Goal: Task Accomplishment & Management: Manage account settings

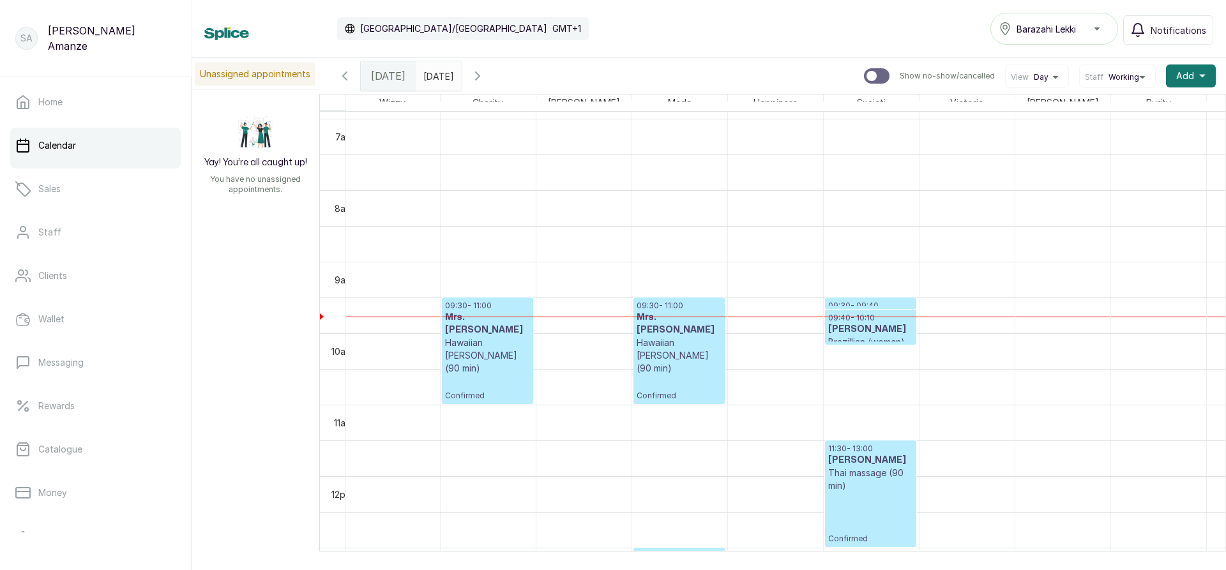
scroll to position [0, 306]
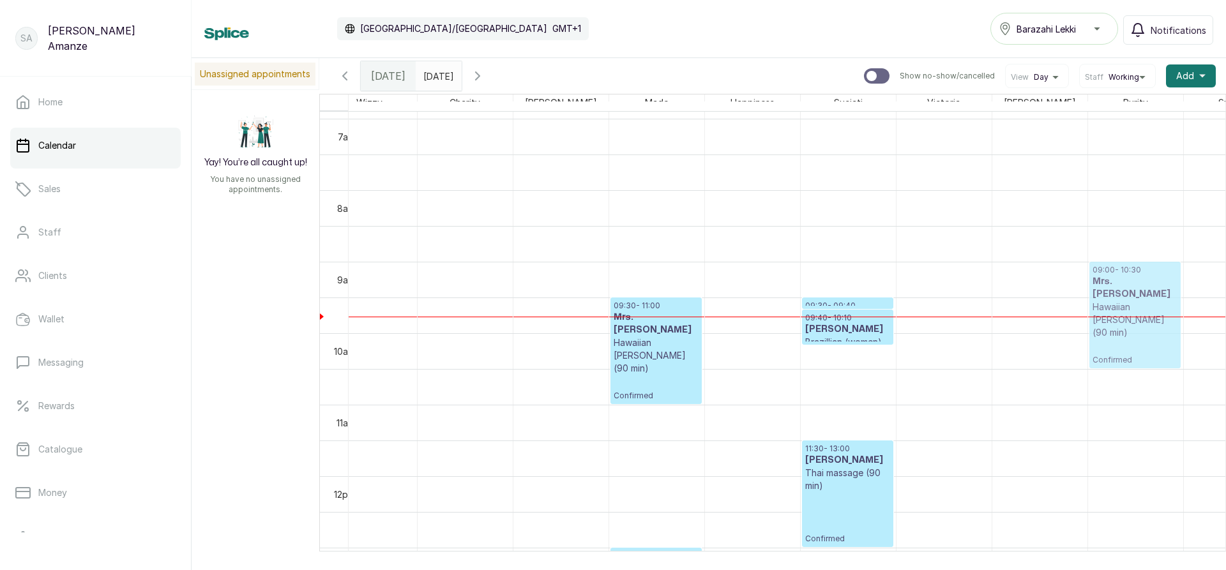
drag, startPoint x: 500, startPoint y: 351, endPoint x: 1167, endPoint y: 325, distance: 667.9
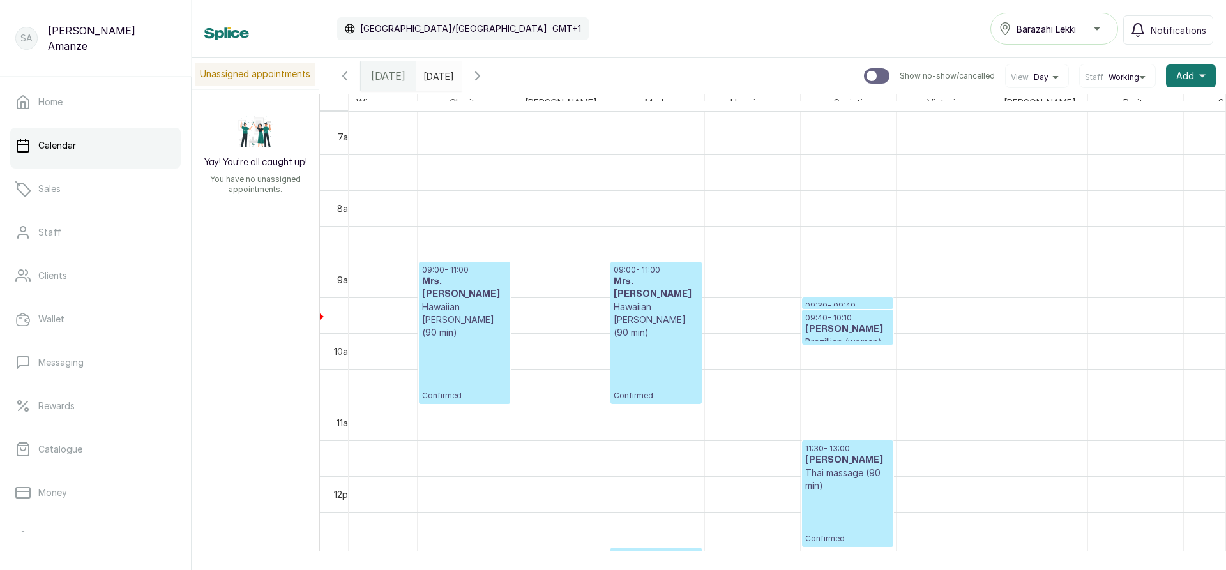
scroll to position [0, 329]
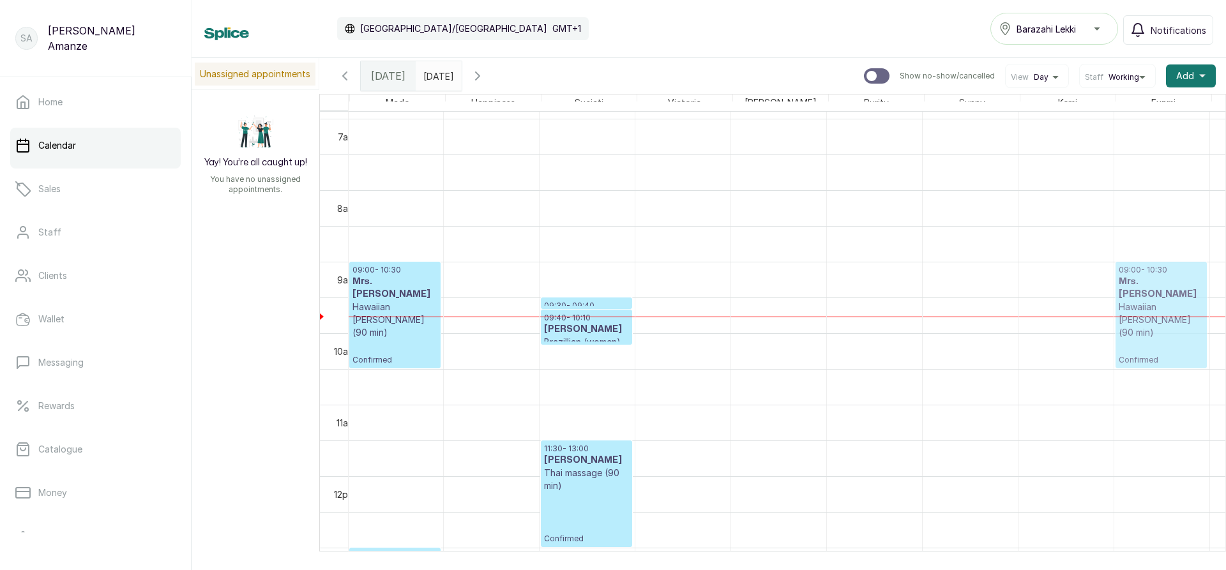
drag, startPoint x: 915, startPoint y: 347, endPoint x: 1200, endPoint y: 352, distance: 285.5
click at [1200, 352] on tr "14:00 - 15:00 Mr. Tolu Swedish massage (60 min) Confirmed 17:00 - 18:00 [PERSON…" at bounding box center [1018, 476] width 2491 height 1717
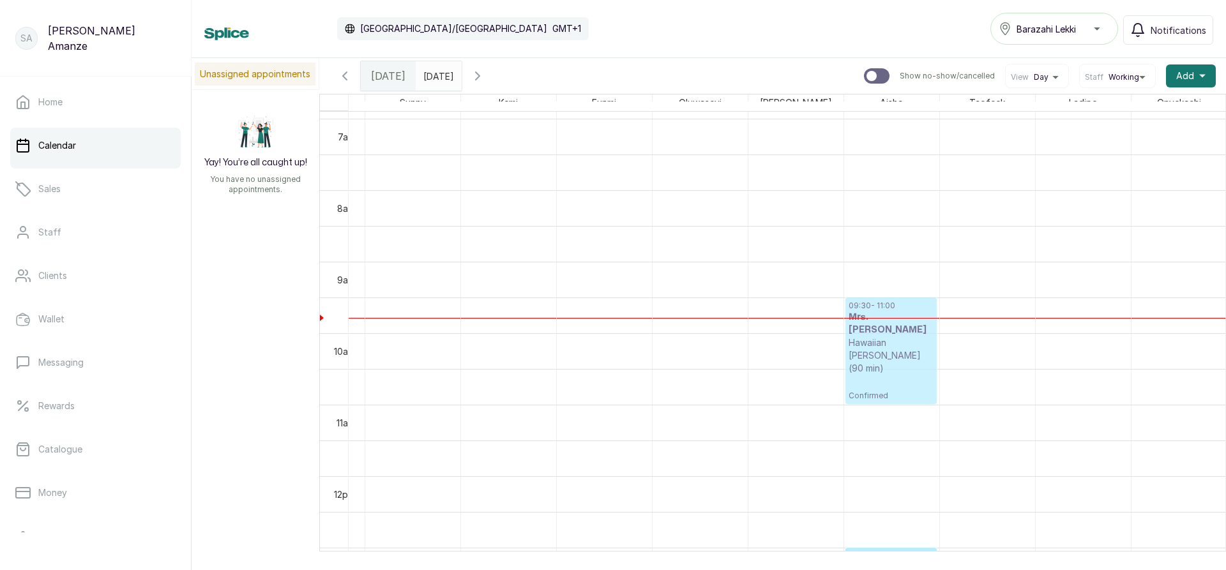
drag, startPoint x: 587, startPoint y: 332, endPoint x: 861, endPoint y: 370, distance: 276.6
click at [861, 370] on tr "14:00 - 15:00 Mr. Tolu Swedish massage (60 min) Confirmed 17:00 - 18:00 [PERSON…" at bounding box center [460, 476] width 2491 height 1717
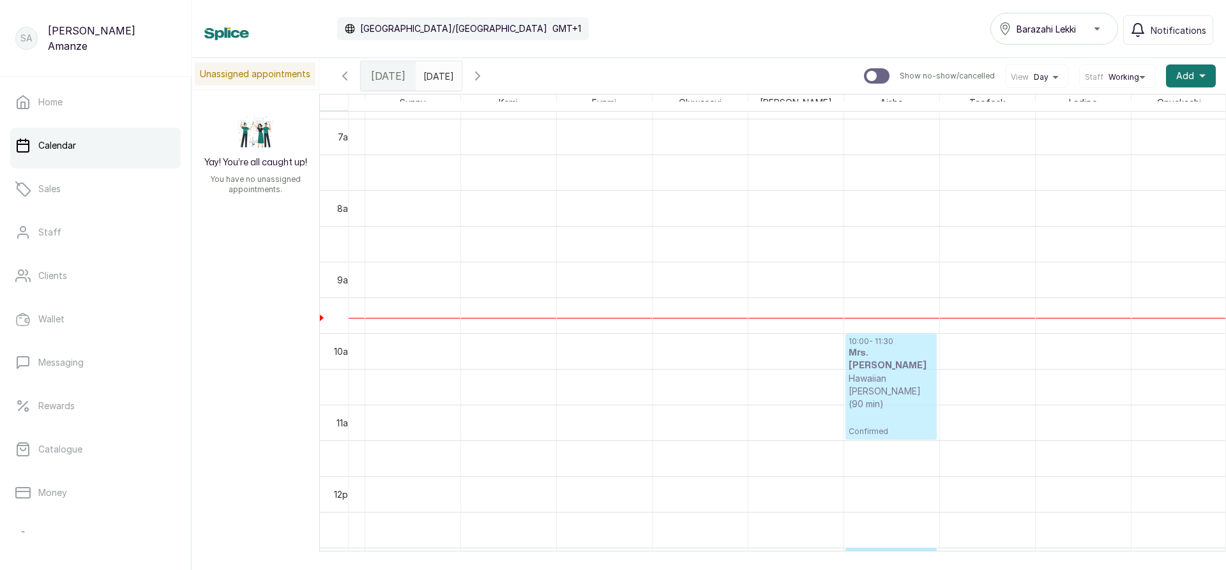
drag, startPoint x: 865, startPoint y: 367, endPoint x: 867, endPoint y: 373, distance: 6.5
click at [867, 389] on div "13:00 - 14:30 Bosola Opeodu Souqla Hamam (Exfoliating brightness) (women) Confi…" at bounding box center [891, 476] width 95 height 1717
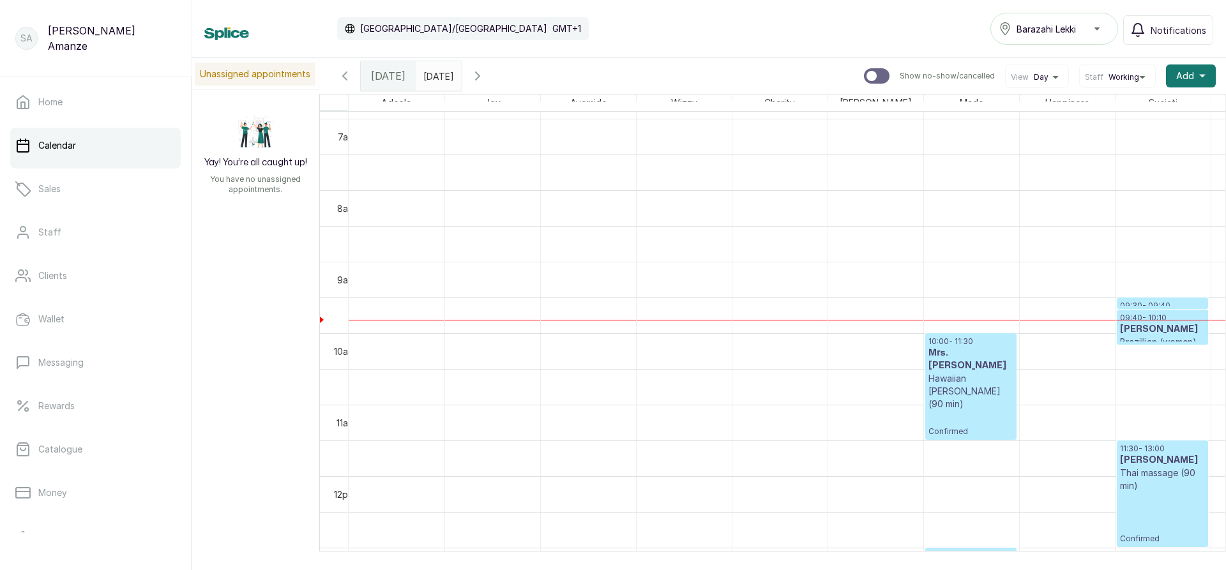
click at [1160, 335] on h3 "[PERSON_NAME]" at bounding box center [1162, 329] width 85 height 13
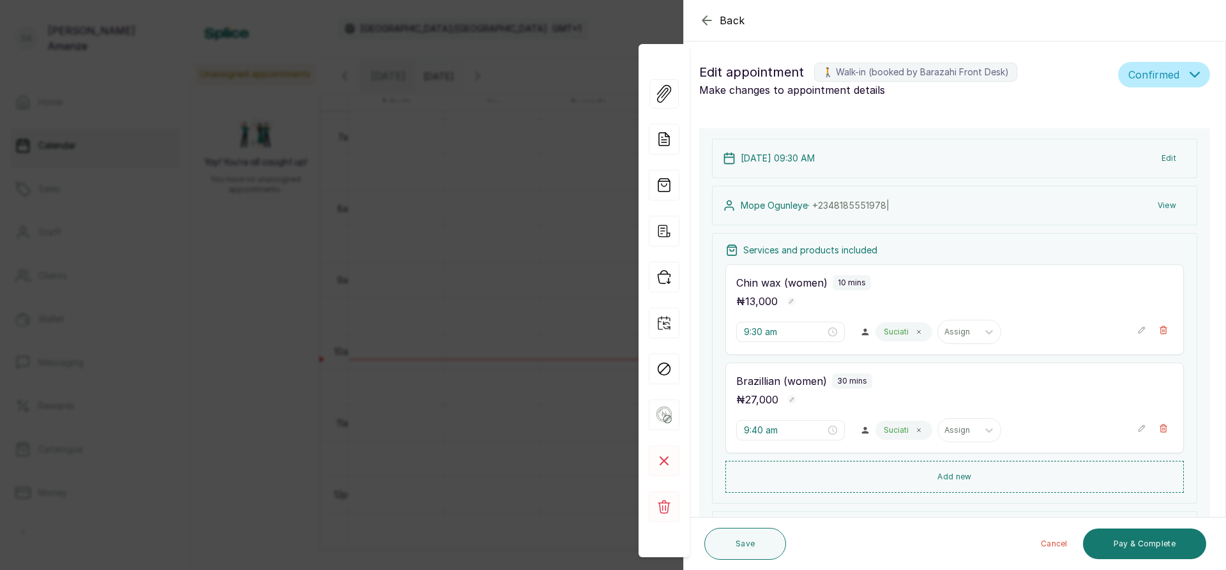
click at [449, 390] on div "Back Appointment Details Edit appointment 🚶 Walk-in (booked by Barazahi Front D…" at bounding box center [613, 285] width 1226 height 570
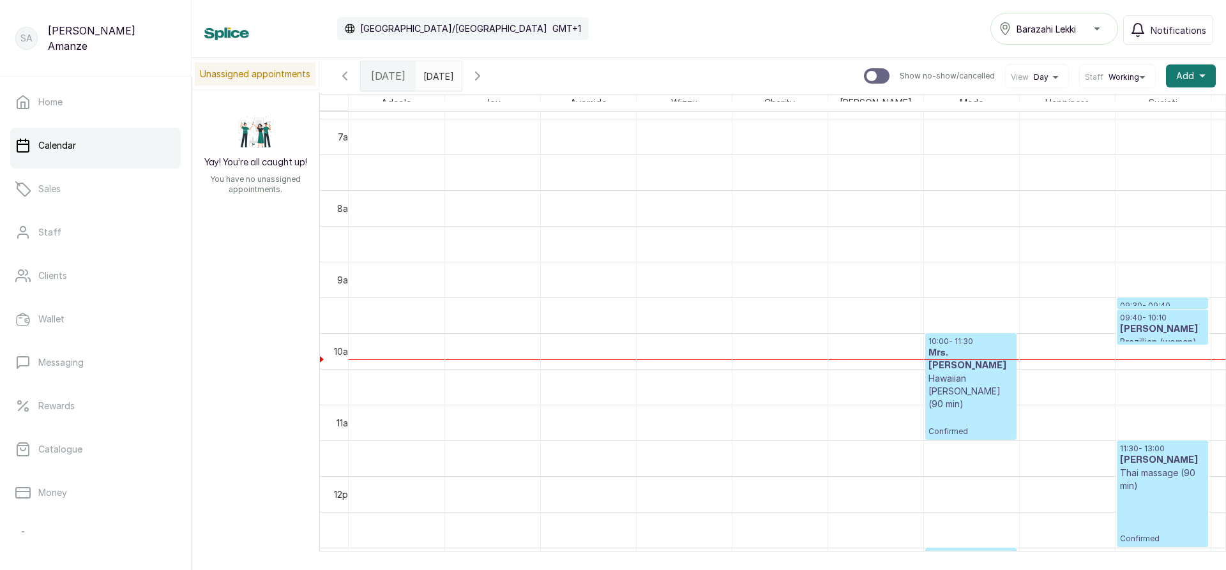
type input "dd/MM/yyyy"
click at [437, 80] on input "dd/MM/yyyy" at bounding box center [426, 73] width 20 height 22
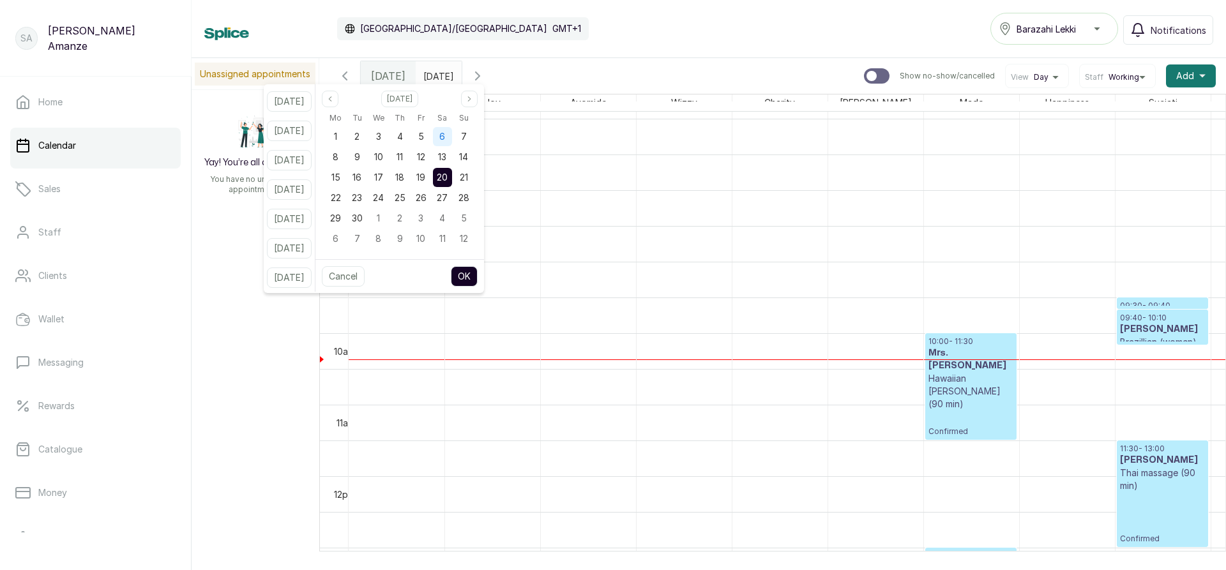
click at [453, 136] on div "6" at bounding box center [442, 136] width 21 height 20
click at [478, 281] on button "OK" at bounding box center [464, 276] width 27 height 20
type input "[DATE]"
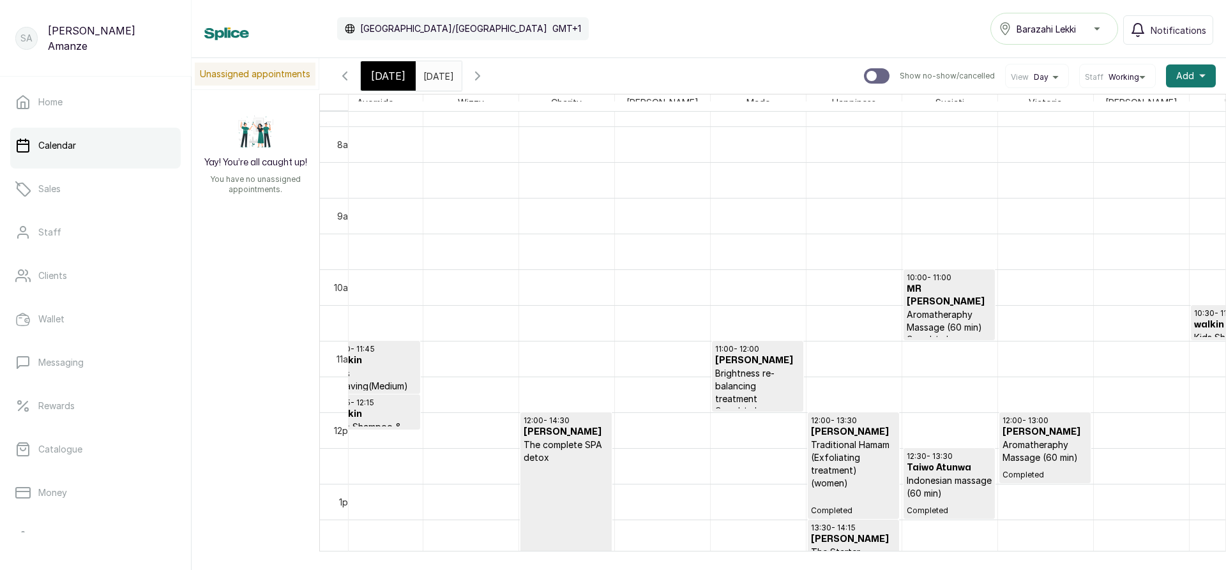
scroll to position [0, 547]
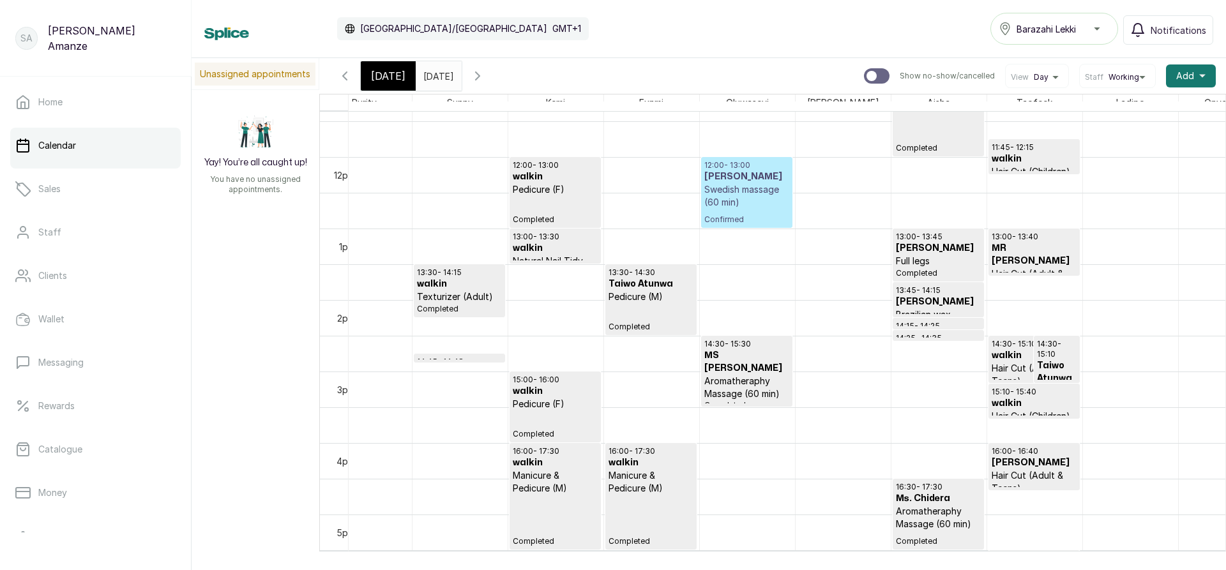
click at [685, 318] on p "Completed" at bounding box center [651, 317] width 85 height 29
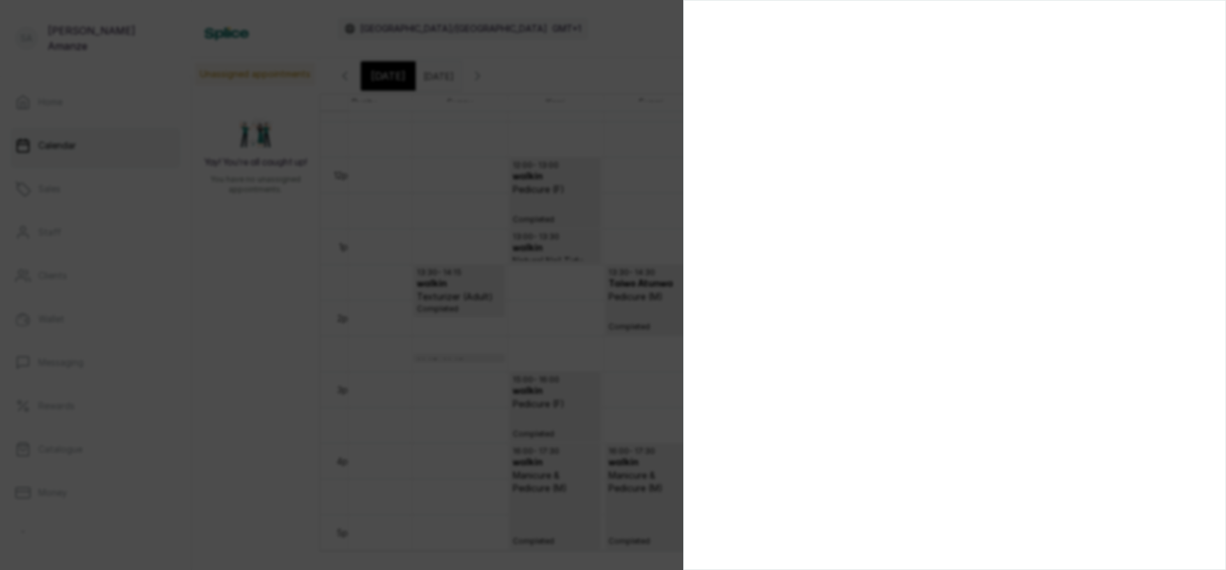
click at [549, 402] on div at bounding box center [613, 285] width 1226 height 570
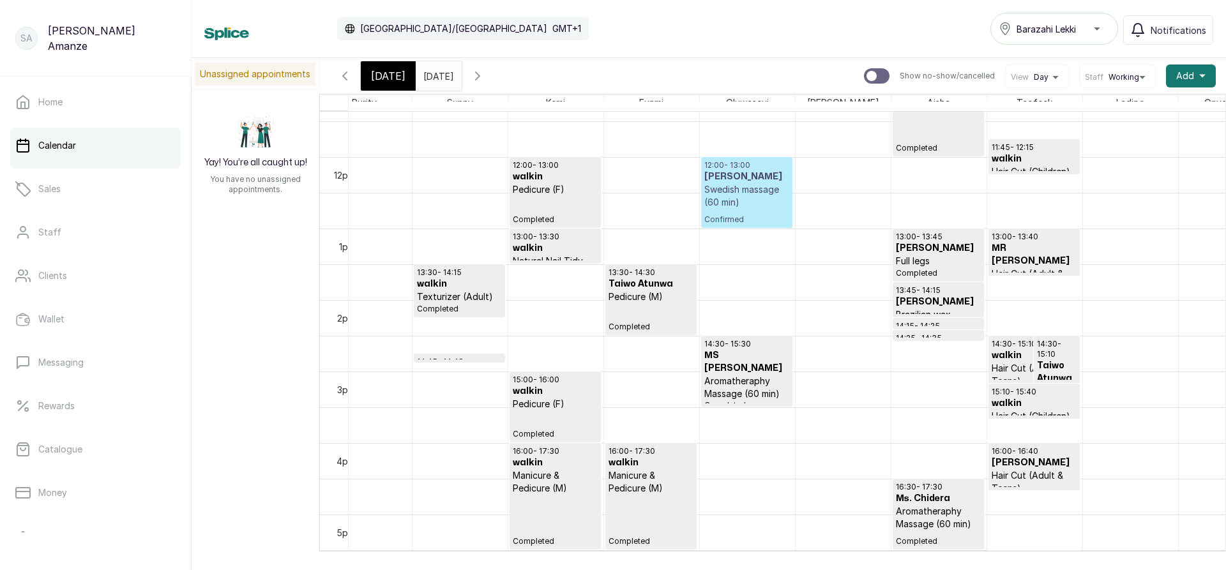
click at [1063, 374] on h3 "Taiwo Atunwa" at bounding box center [1057, 373] width 40 height 26
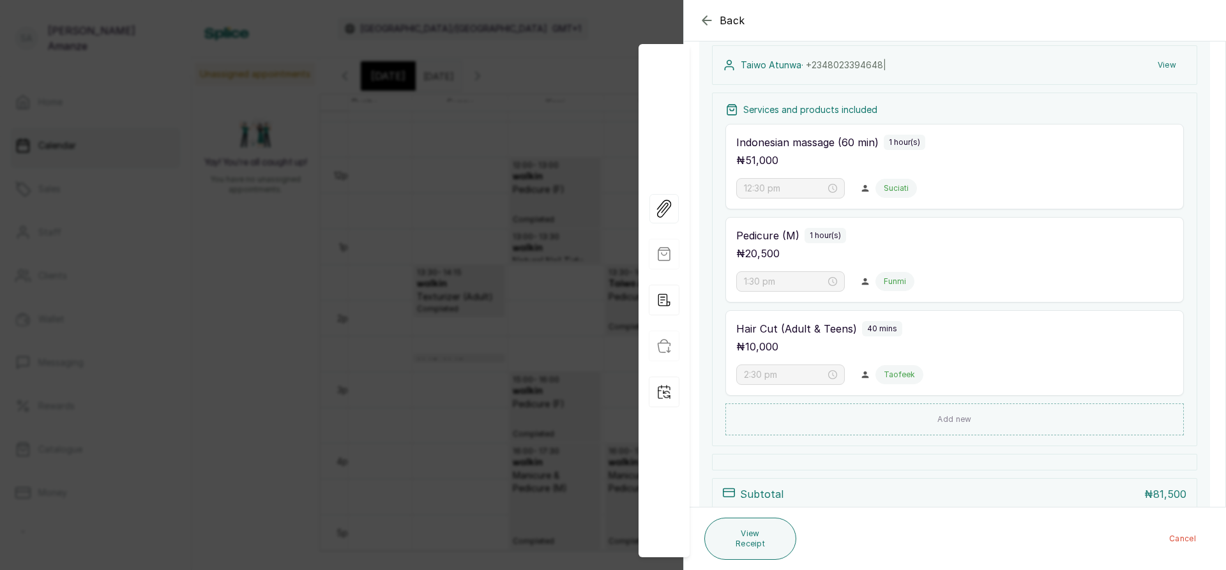
click at [1139, 390] on div "Hair Cut (Adult & Teens) 40 mins ₦ 10,000 2:30 pm Taofeek" at bounding box center [955, 353] width 459 height 86
drag, startPoint x: 1139, startPoint y: 390, endPoint x: 581, endPoint y: 243, distance: 577.8
click at [581, 243] on div "Back Appointment Details Edit appointment 🚶 Walk-in (booked by [PERSON_NAME]) M…" at bounding box center [613, 285] width 1226 height 570
drag, startPoint x: 589, startPoint y: 130, endPoint x: 596, endPoint y: 130, distance: 6.4
click at [593, 130] on div "Back Appointment Details Edit appointment 🚶 Walk-in (booked by [PERSON_NAME]) M…" at bounding box center [613, 285] width 1226 height 570
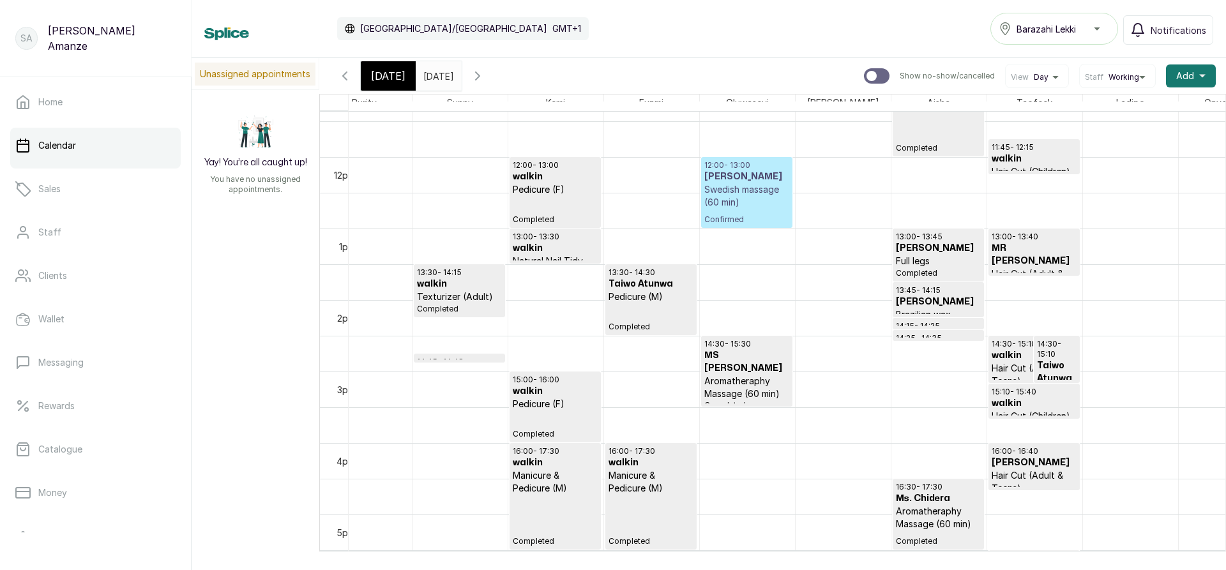
scroll to position [0, 0]
click at [404, 68] on div "[DATE]" at bounding box center [388, 75] width 55 height 29
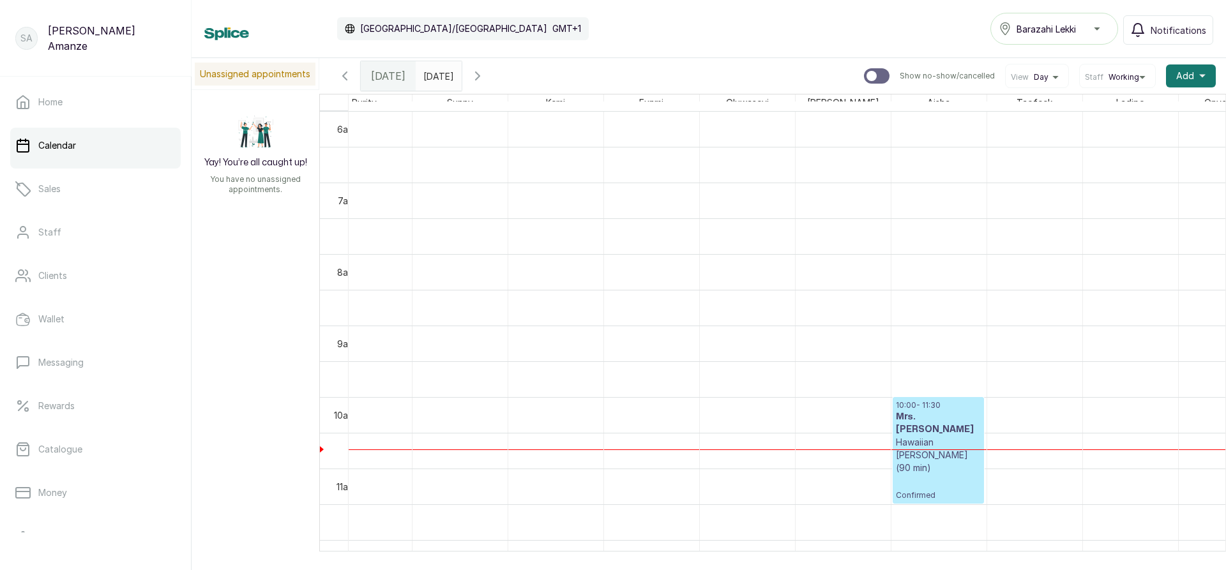
scroll to position [27, 0]
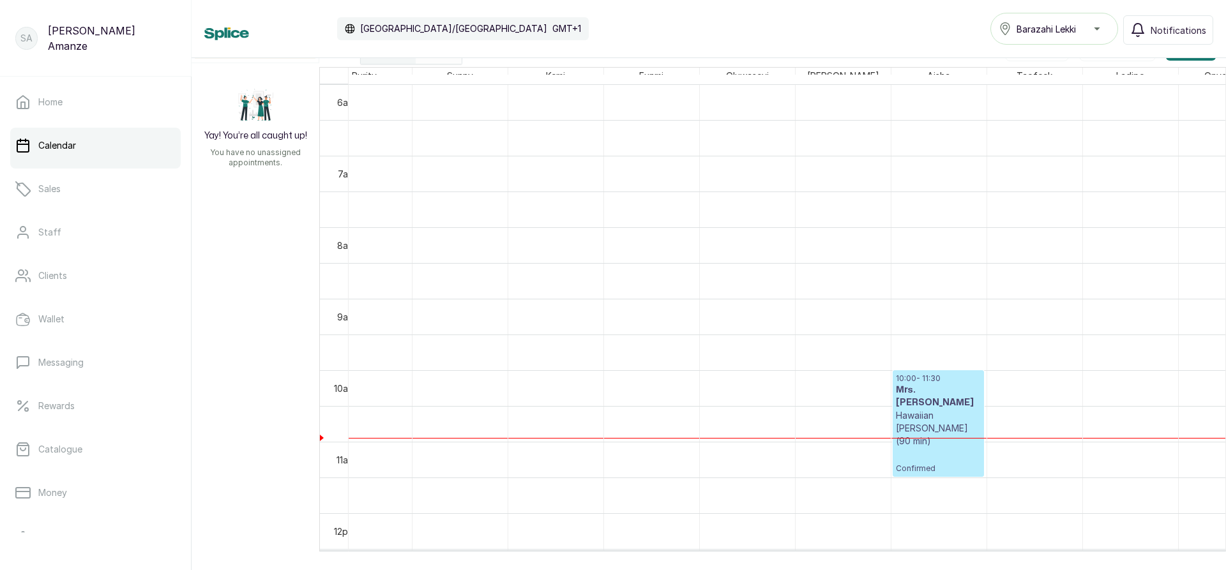
click at [951, 450] on div "13:00 - 14:30 Bosola Opeodu Souqla Hamam (Exfoliating brightness) (women) Confi…" at bounding box center [939, 513] width 95 height 1717
click at [964, 448] on p "Confirmed" at bounding box center [938, 461] width 85 height 26
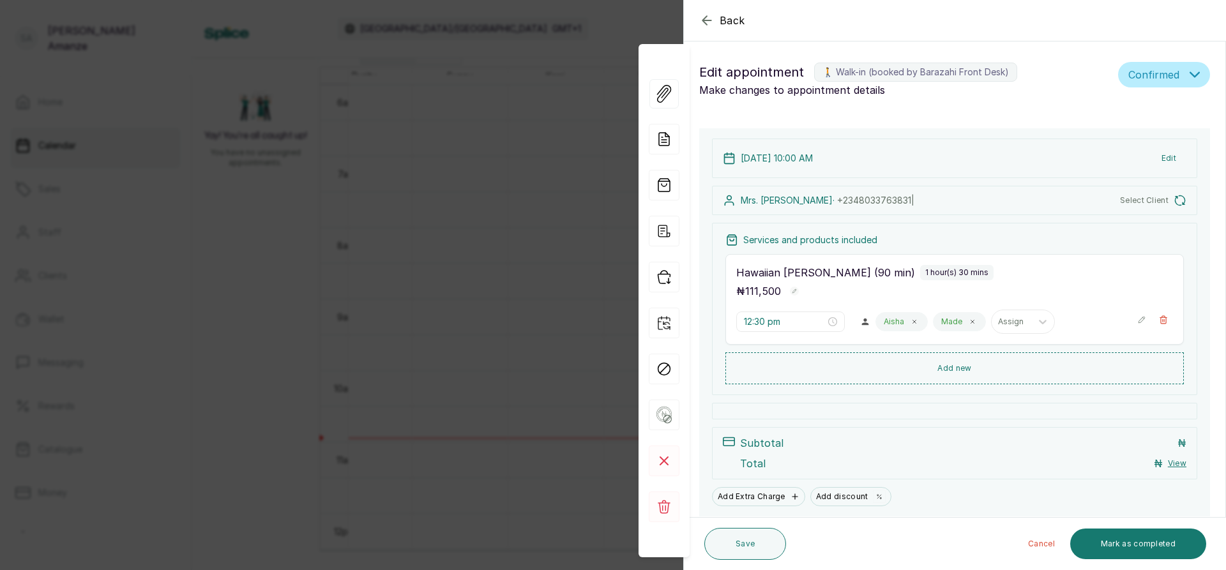
type input "10:00 am"
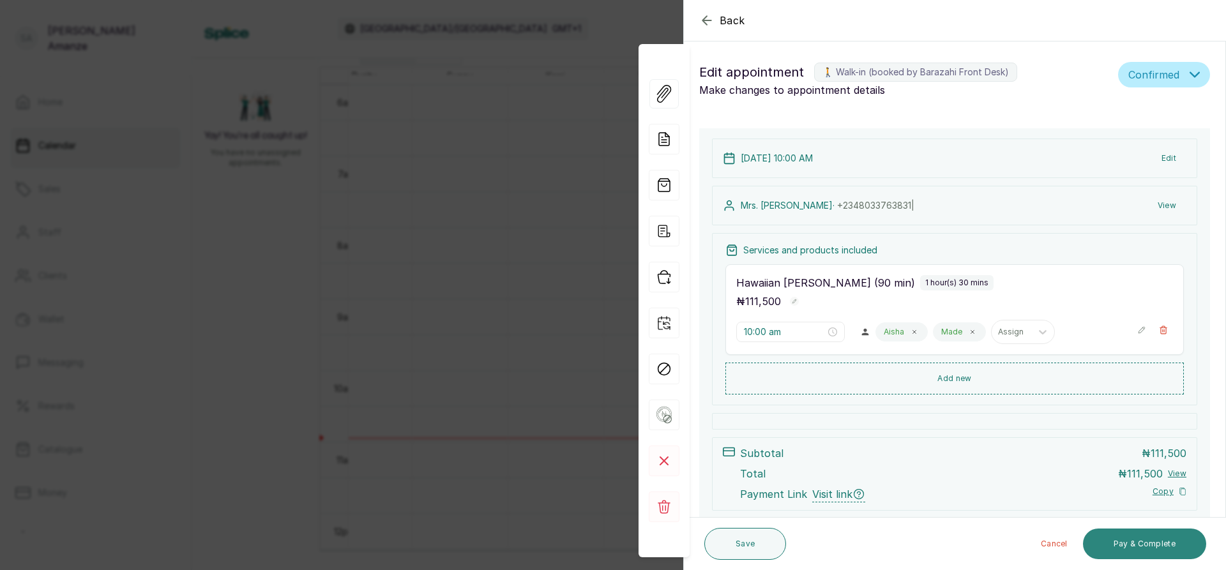
click at [1127, 542] on button "Pay & Complete" at bounding box center [1144, 544] width 123 height 31
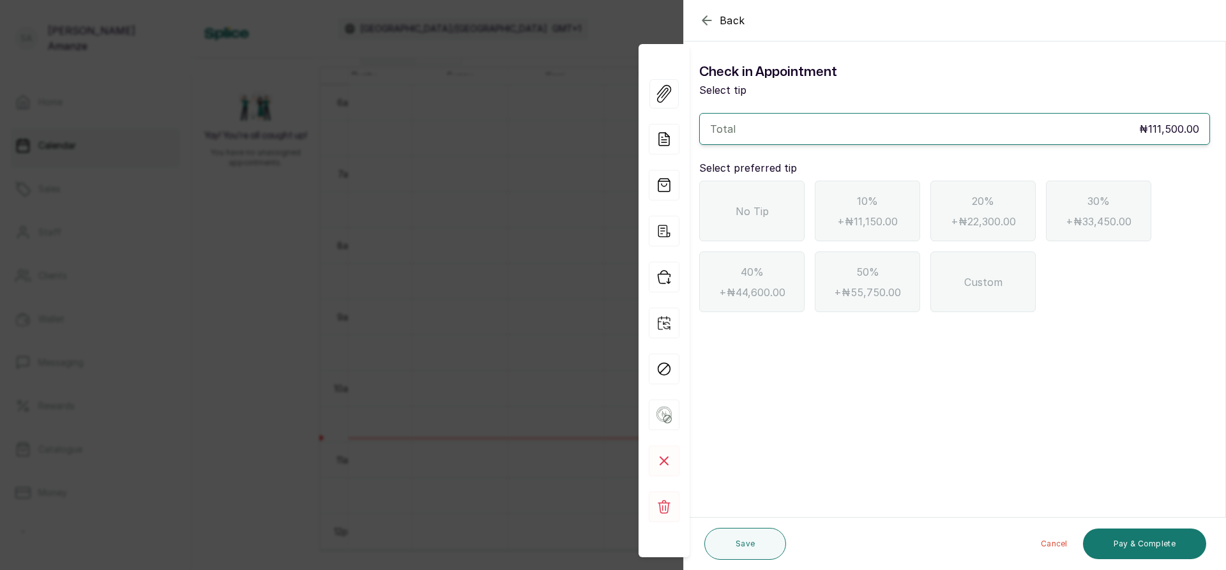
click at [759, 217] on span "No Tip" at bounding box center [752, 211] width 33 height 15
click at [1144, 536] on button "Pay & Complete" at bounding box center [1144, 544] width 123 height 31
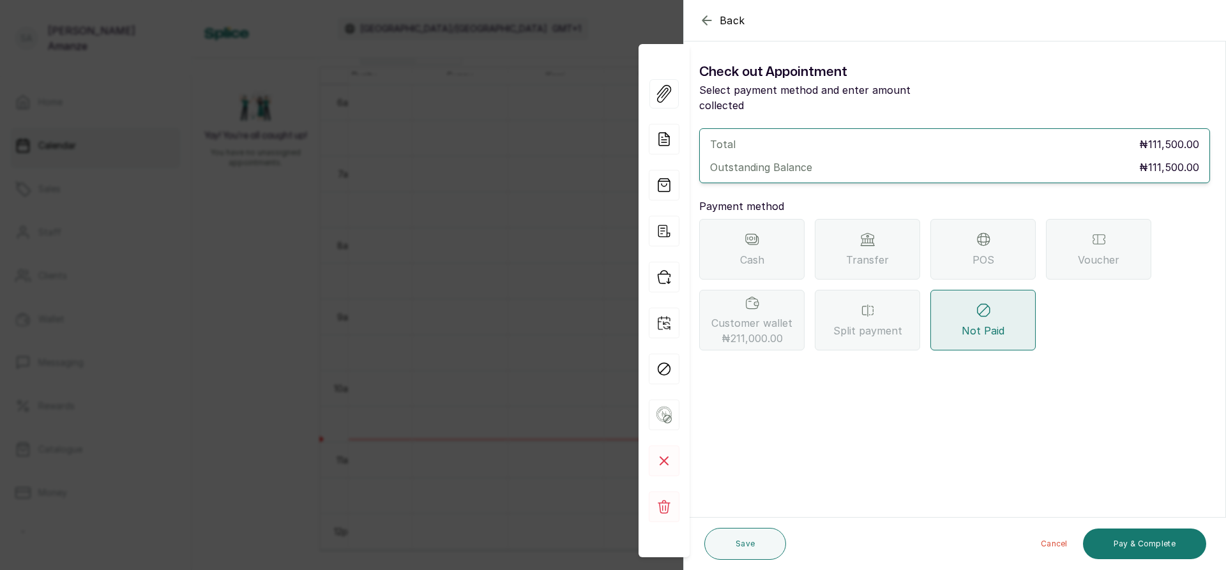
click at [701, 23] on icon "button" at bounding box center [706, 20] width 15 height 15
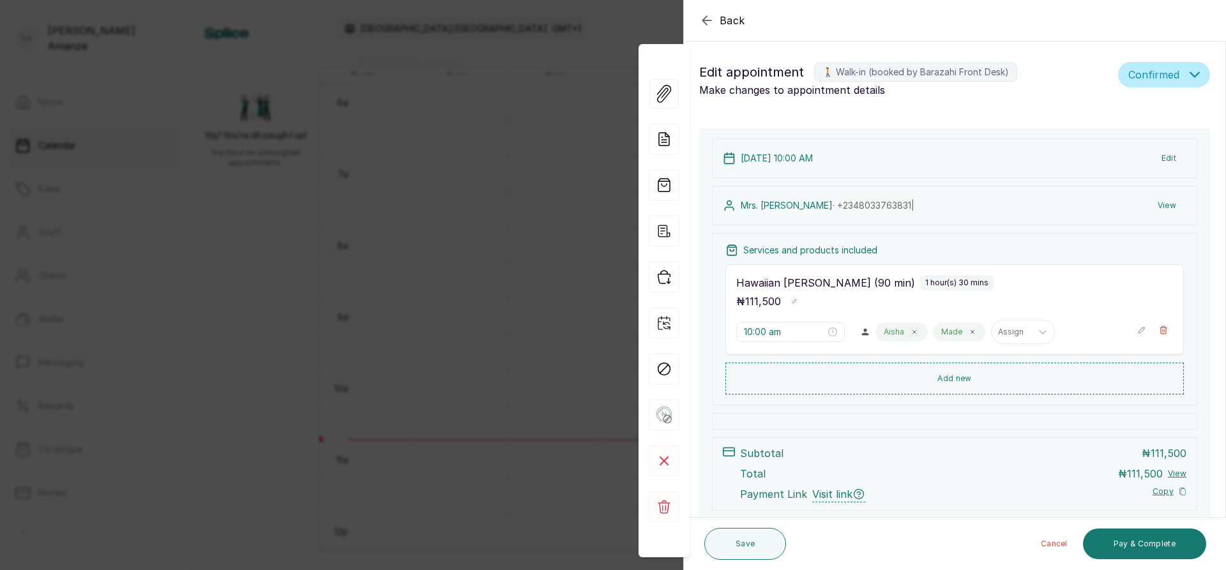
click at [701, 23] on icon "button" at bounding box center [706, 20] width 15 height 15
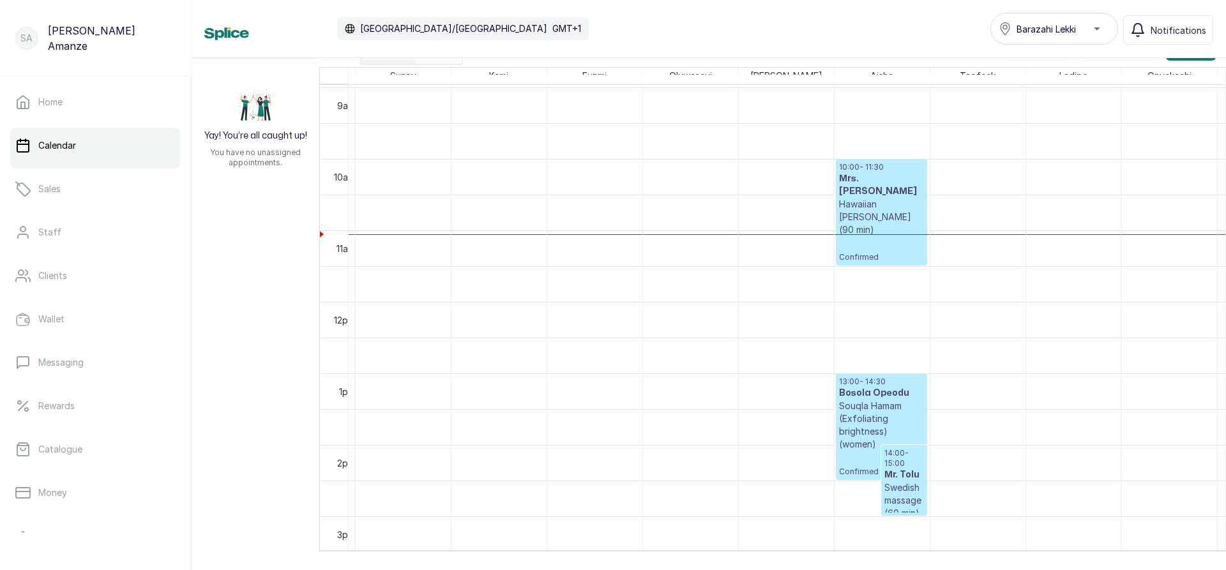
scroll to position [749, 0]
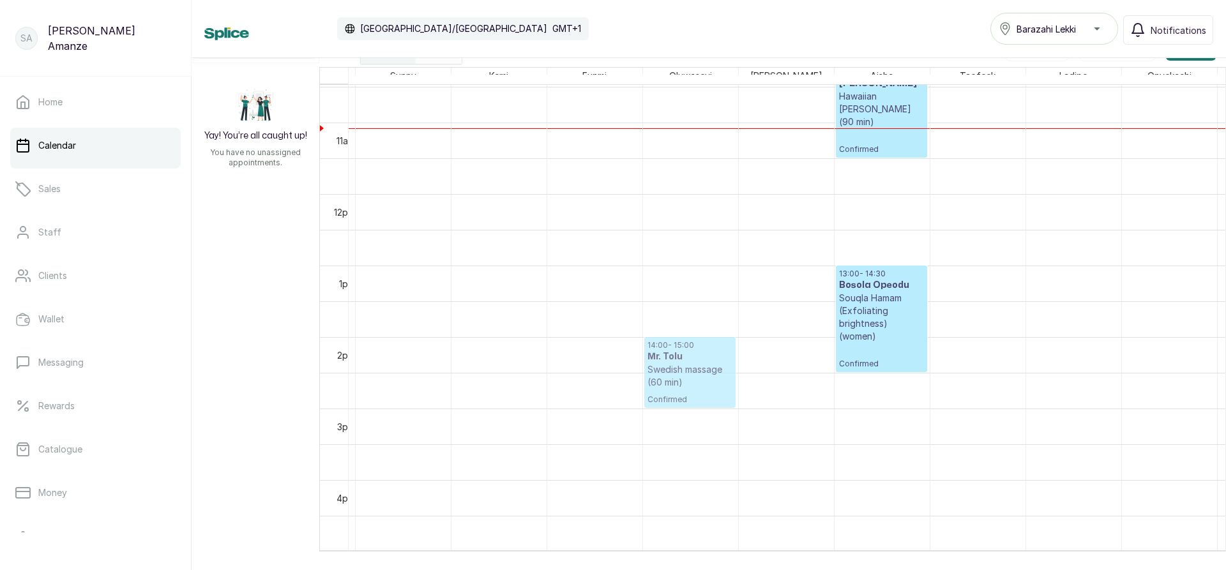
drag, startPoint x: 900, startPoint y: 386, endPoint x: 688, endPoint y: 377, distance: 211.6
click at [688, 377] on tr "14:00 - 15:00 Mr. Tolu Swedish massage (60 min) Confirmed 17:00 - 18:00 [PERSON…" at bounding box center [451, 194] width 2491 height 1717
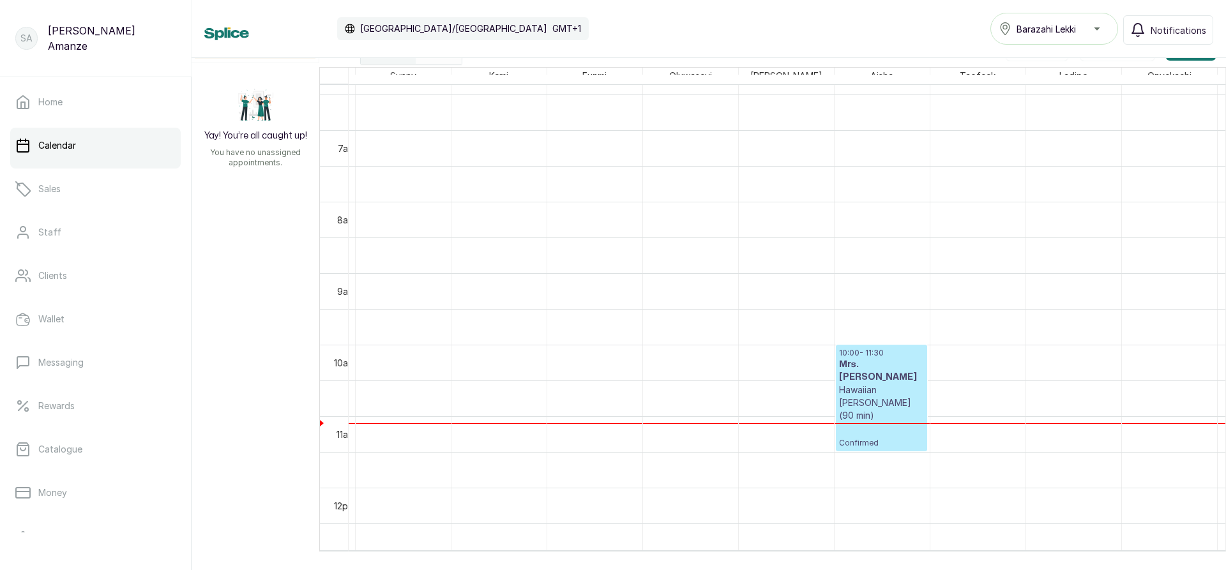
scroll to position [494, 0]
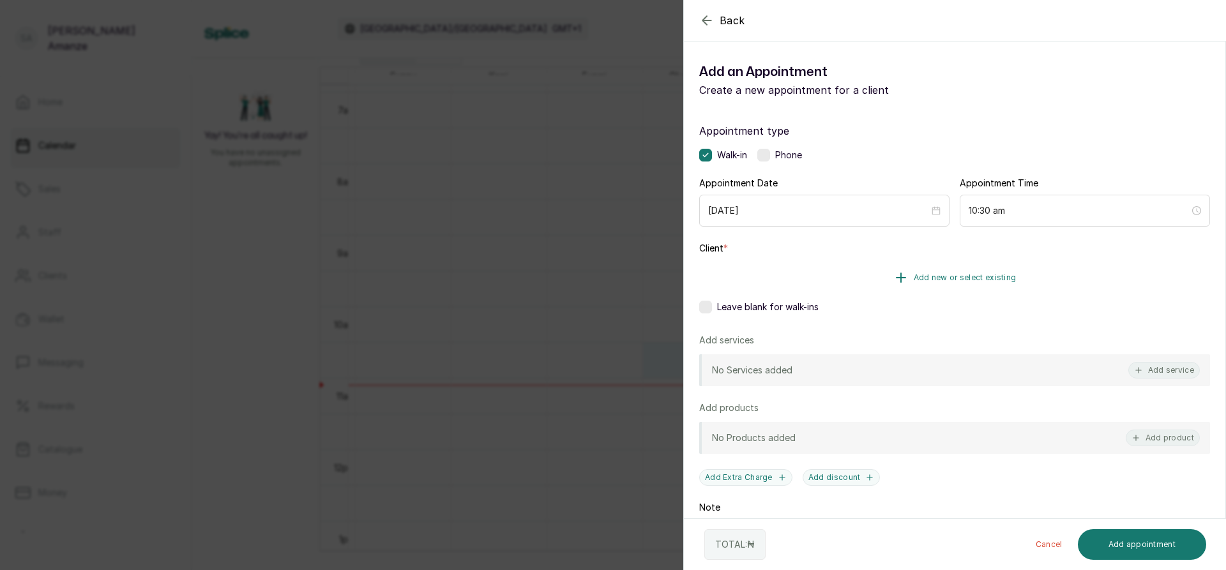
click at [764, 273] on button "Add new or select existing" at bounding box center [954, 278] width 511 height 36
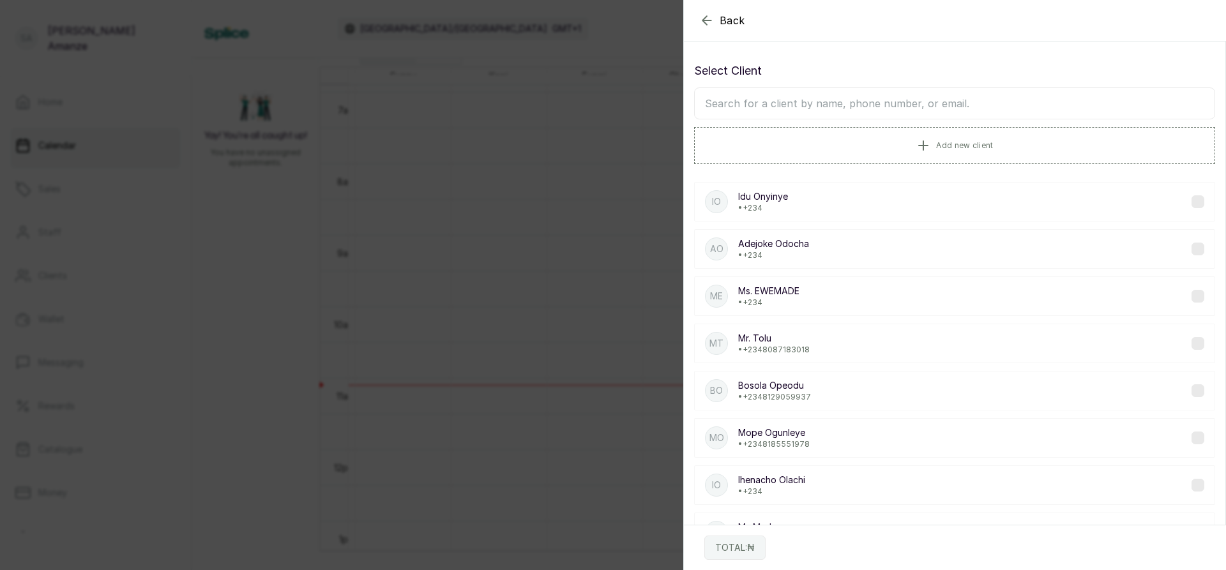
click at [845, 107] on input "text" at bounding box center [954, 103] width 521 height 32
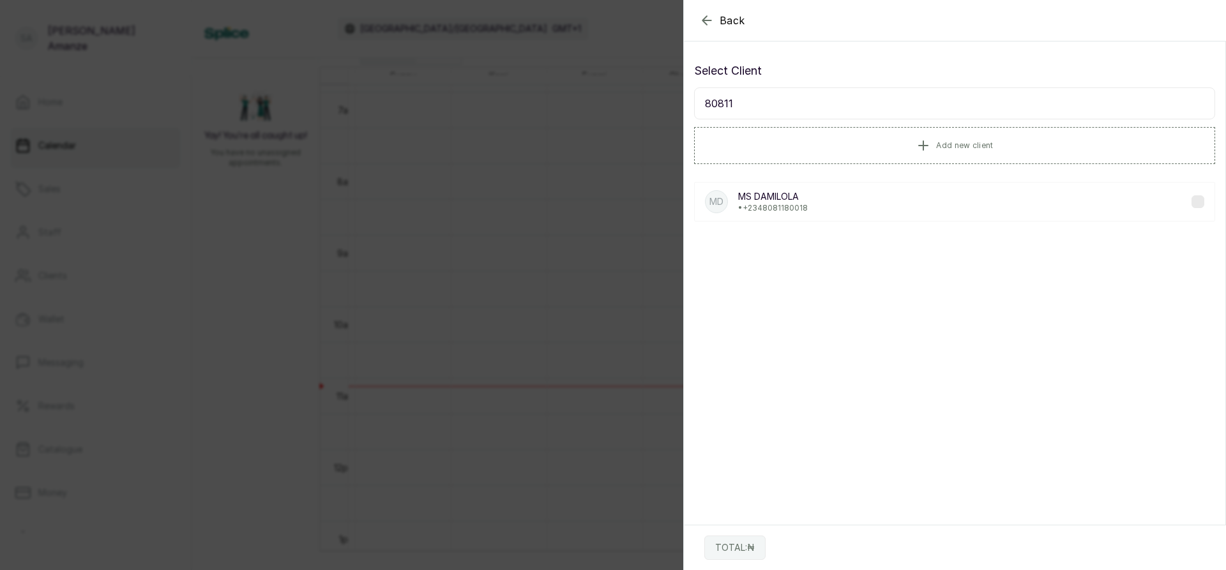
type input "80811"
click at [771, 204] on p "• [PHONE_NUMBER]" at bounding box center [773, 208] width 70 height 10
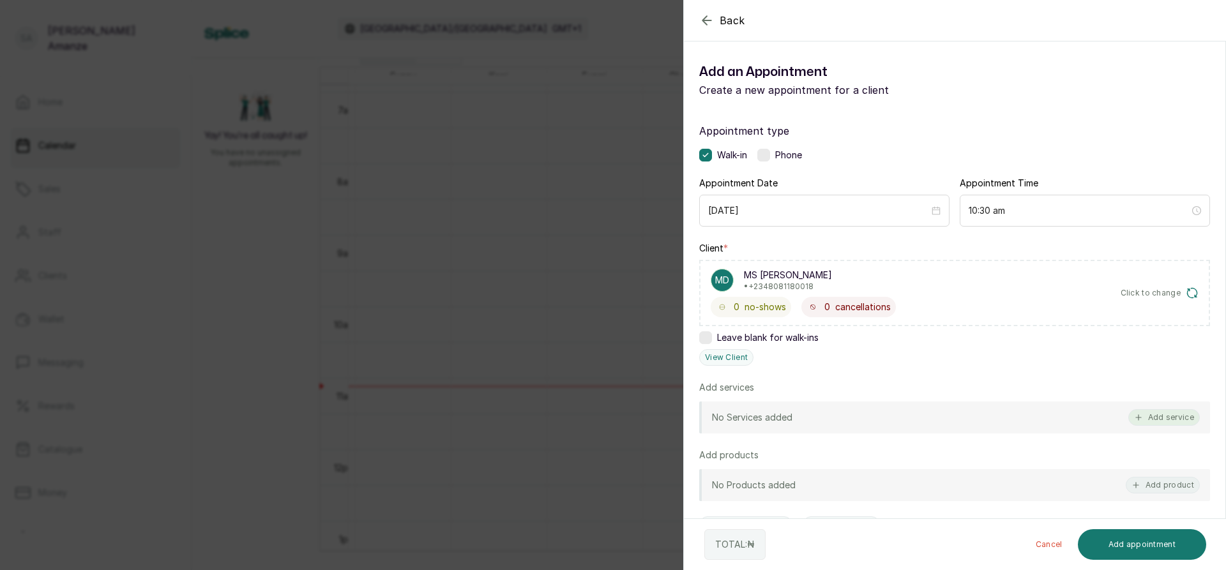
click at [1174, 418] on button "Add service" at bounding box center [1164, 417] width 72 height 17
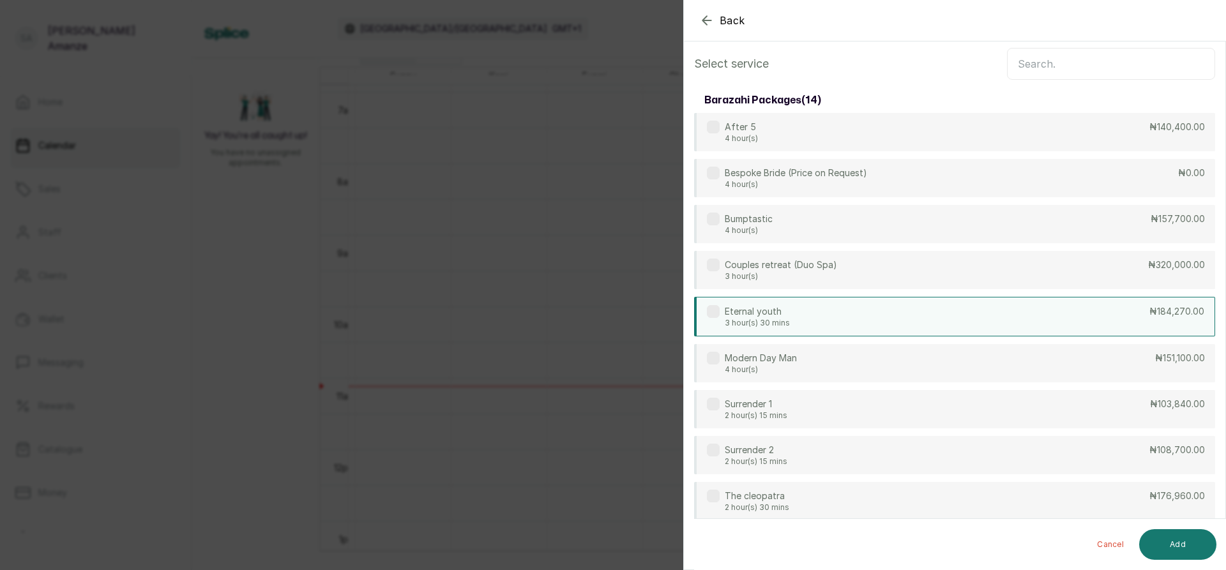
scroll to position [0, 0]
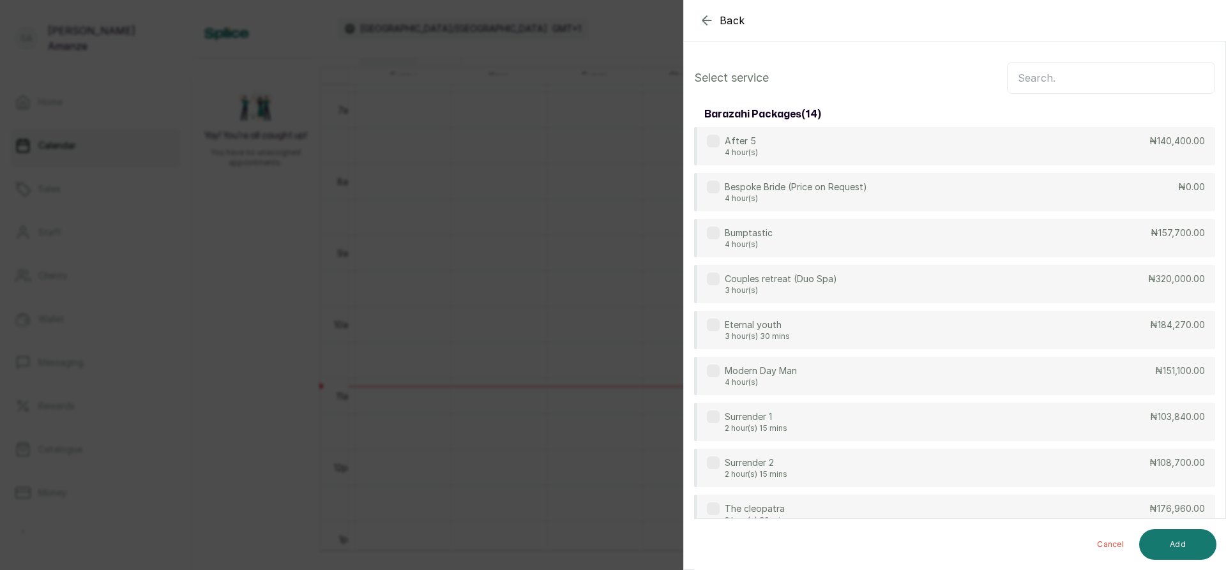
click at [1075, 75] on input "text" at bounding box center [1111, 78] width 208 height 32
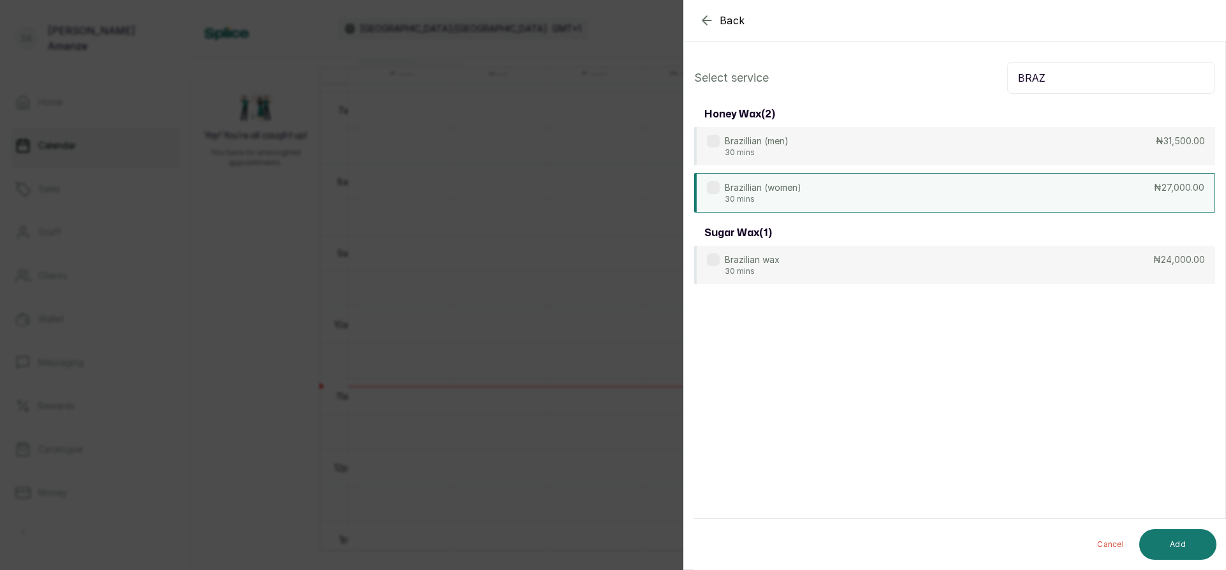
click at [863, 206] on div "Brazillian (women) 30 mins ₦27,000.00" at bounding box center [954, 193] width 521 height 40
drag, startPoint x: 1041, startPoint y: 73, endPoint x: 980, endPoint y: 79, distance: 61.5
click at [980, 79] on div "Select service BRAZ" at bounding box center [954, 78] width 521 height 32
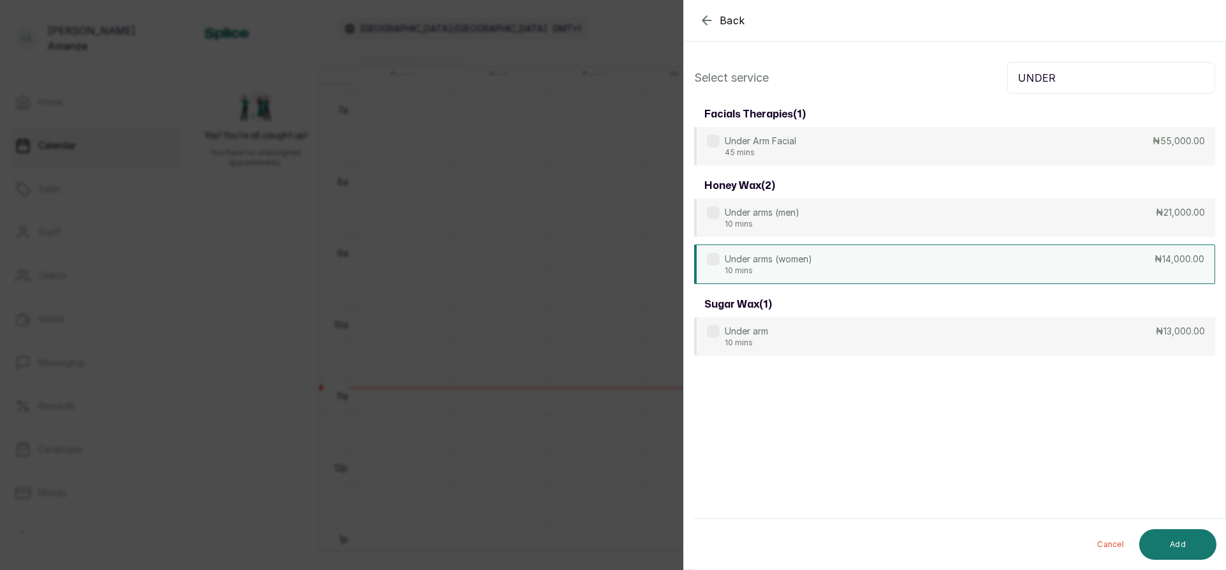
type input "UNDER"
click at [835, 264] on div "Under arms (women) 10 mins ₦14,000.00" at bounding box center [954, 265] width 521 height 40
click at [1178, 538] on button "Add" at bounding box center [1177, 544] width 77 height 31
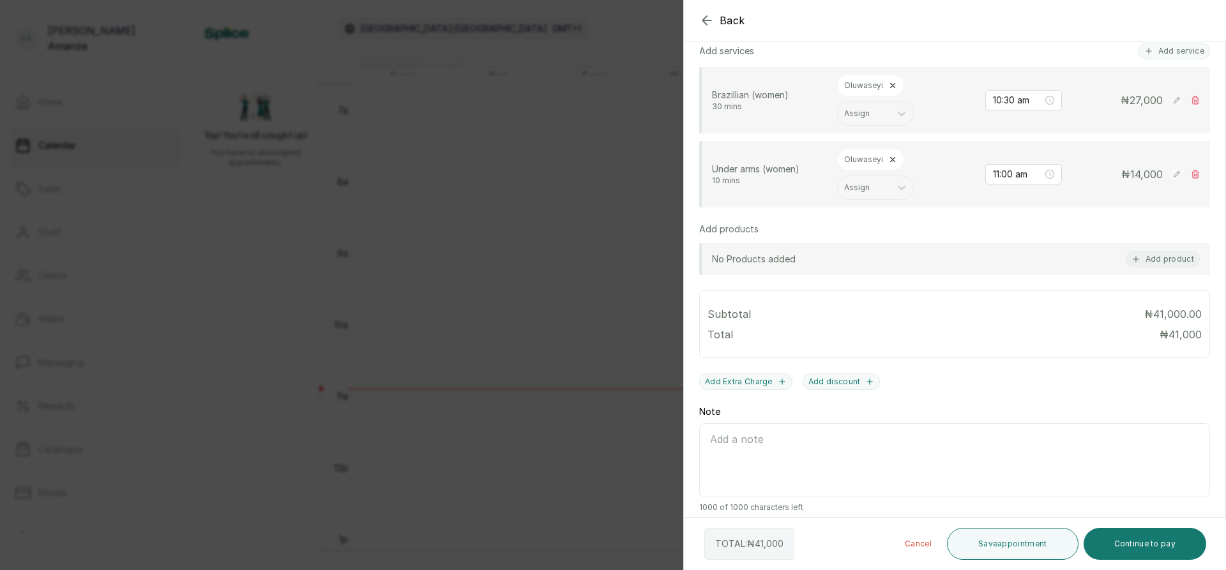
scroll to position [348, 0]
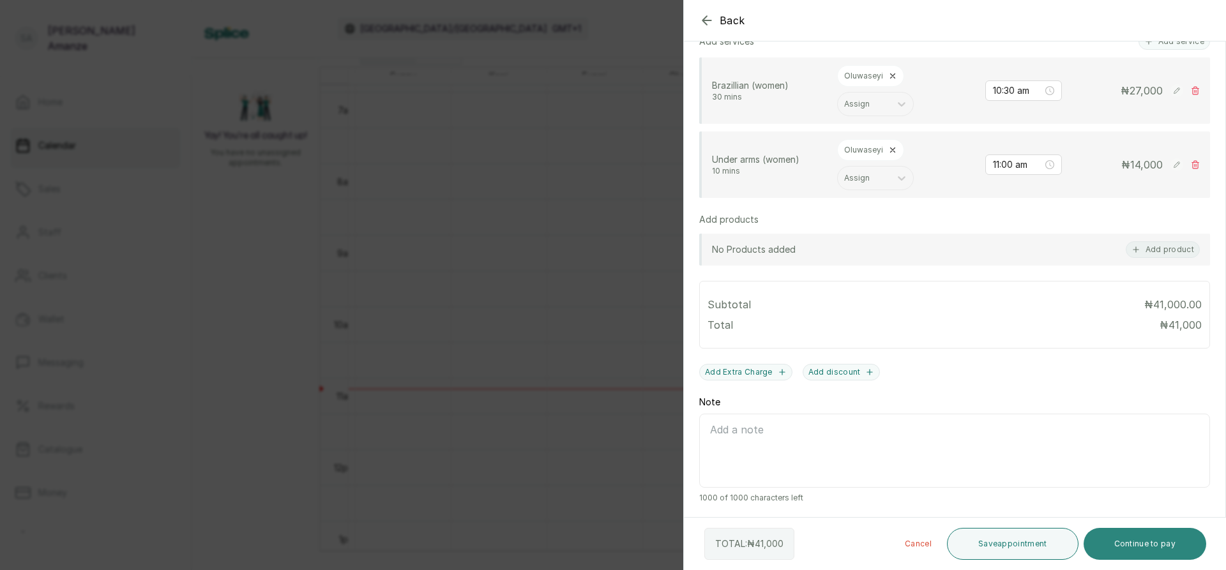
click at [1108, 540] on button "Continue to pay" at bounding box center [1145, 544] width 123 height 32
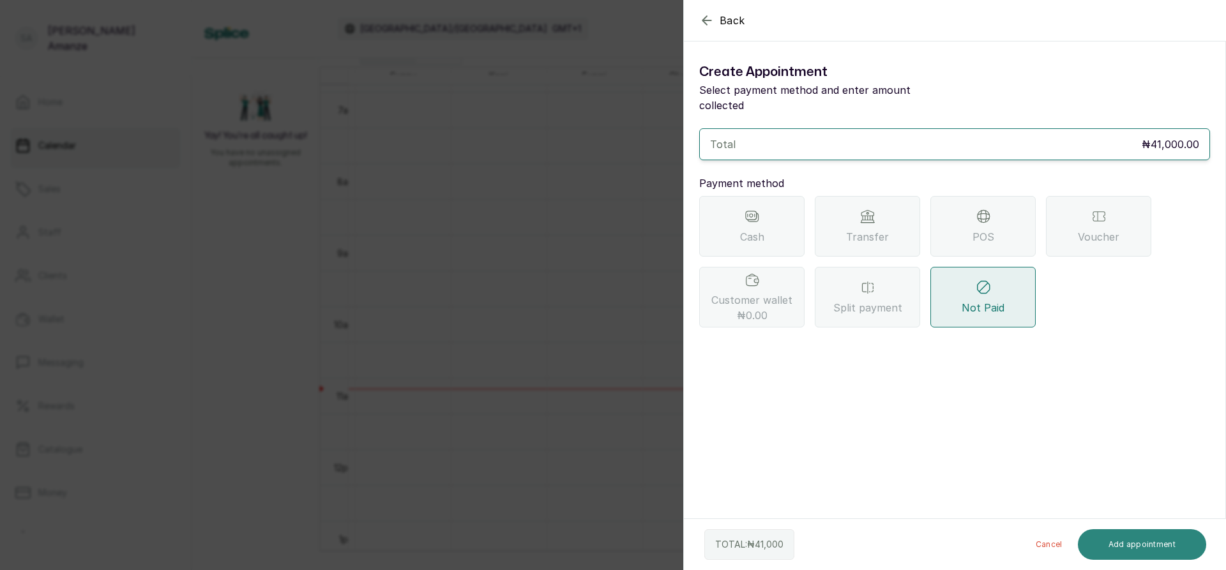
scroll to position [0, 0]
click at [950, 224] on div "POS" at bounding box center [983, 226] width 105 height 61
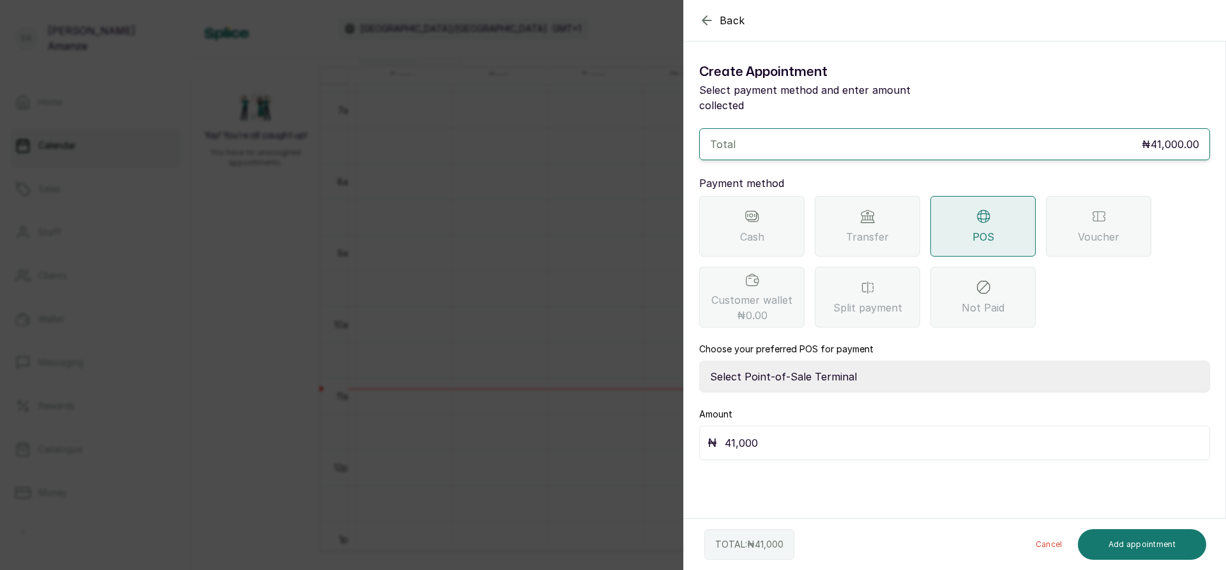
click at [771, 361] on select "Select Point-of-Sale Terminal [GEOGRAPHIC_DATA] POS Paystack-Titan Access POS A…" at bounding box center [954, 377] width 511 height 32
select select "4d1b21be-96f6-4525-8484-90dd038af117"
click at [699, 361] on select "Select Point-of-Sale Terminal [GEOGRAPHIC_DATA] POS Paystack-Titan Access POS A…" at bounding box center [954, 377] width 511 height 32
click at [1114, 533] on button "Add appointment" at bounding box center [1142, 544] width 129 height 31
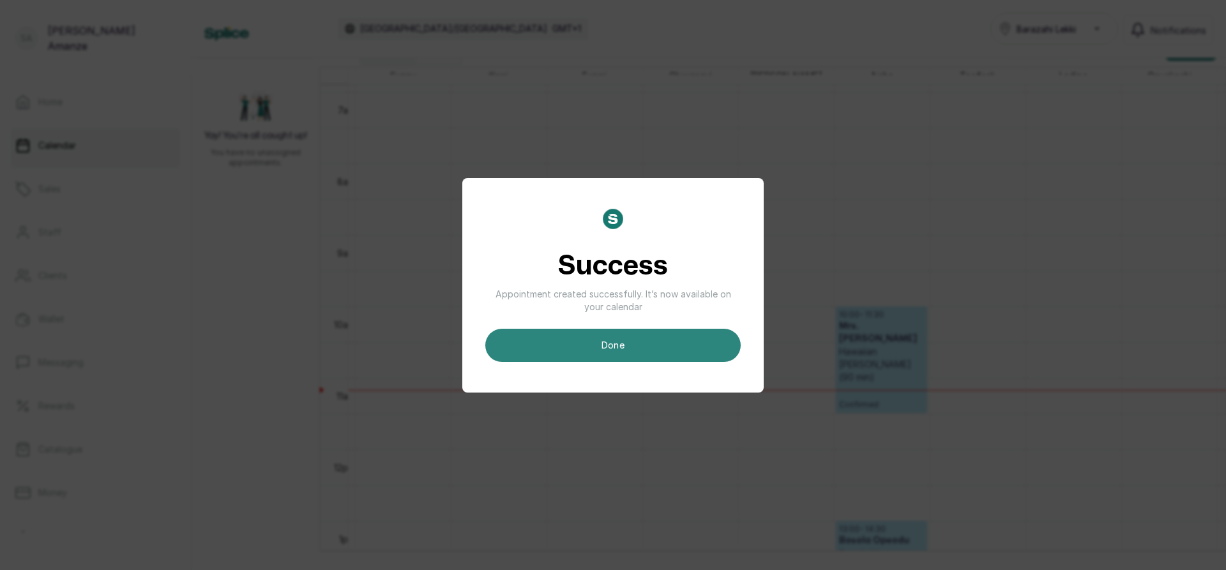
click at [605, 356] on button "done" at bounding box center [612, 345] width 255 height 33
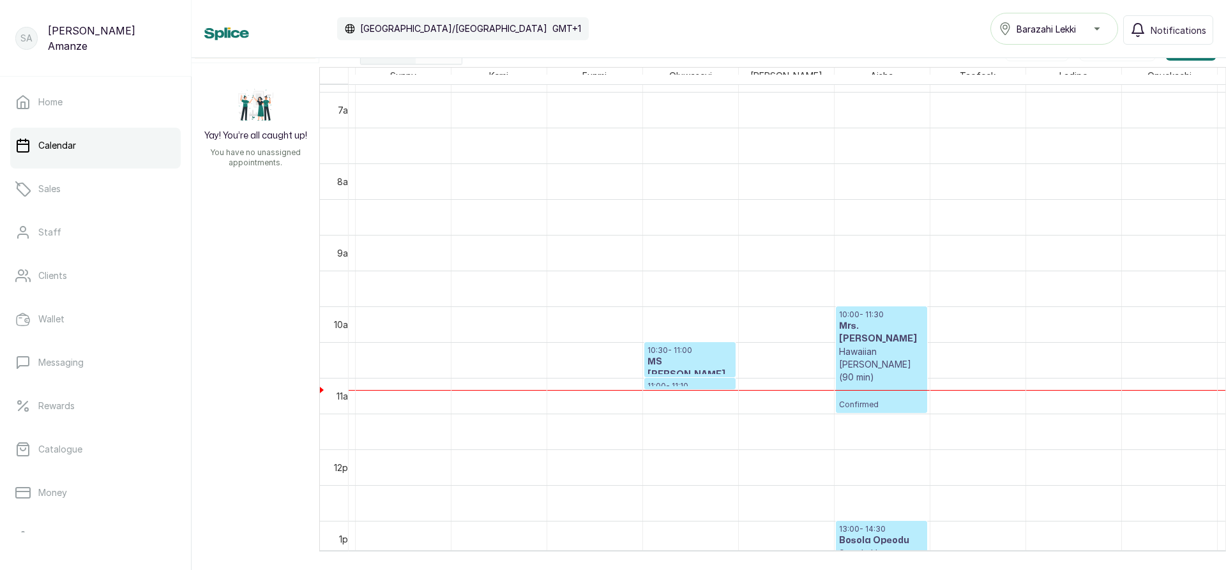
click at [671, 378] on link "11:00 - 11:10 MS DAMILOLA Under arms (women) Confirmed" at bounding box center [689, 383] width 91 height 11
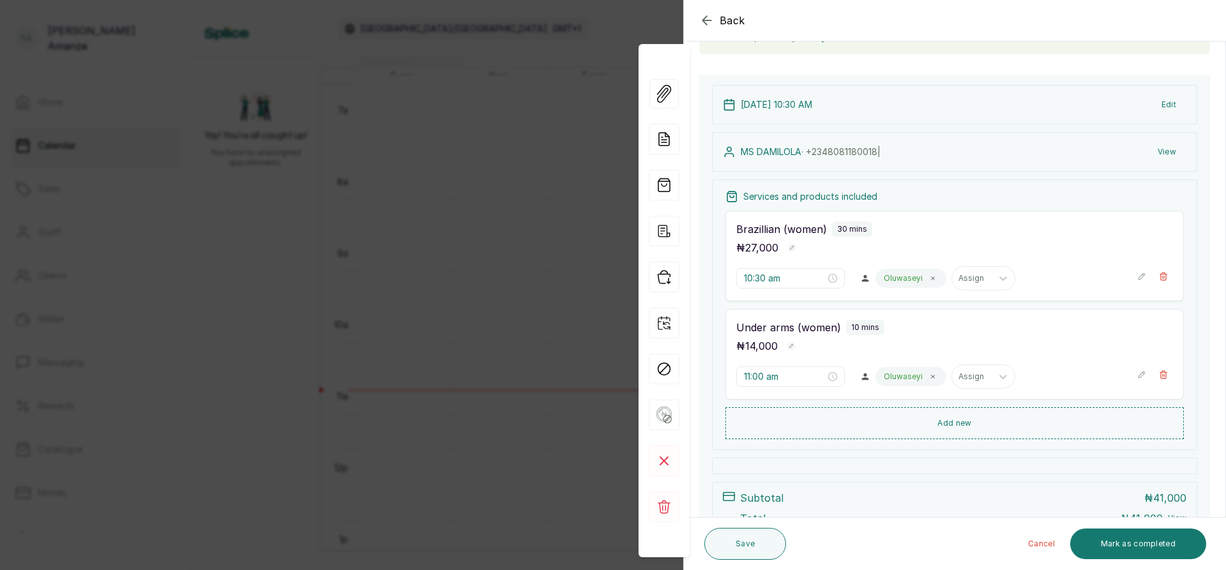
scroll to position [128, 0]
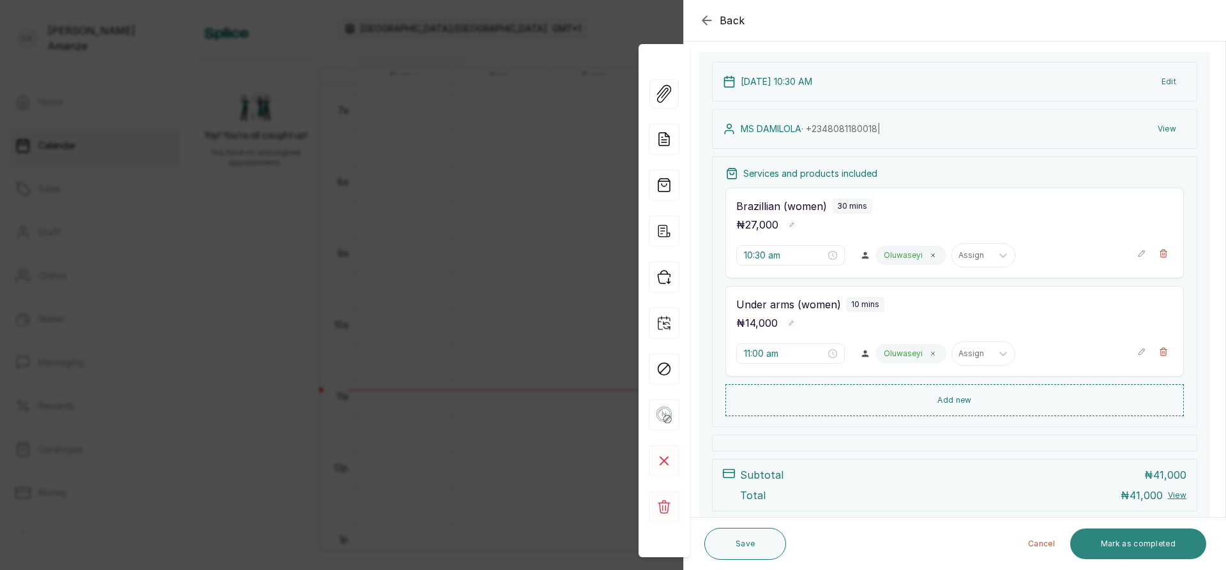
click at [1106, 540] on button "Mark as completed" at bounding box center [1138, 544] width 136 height 31
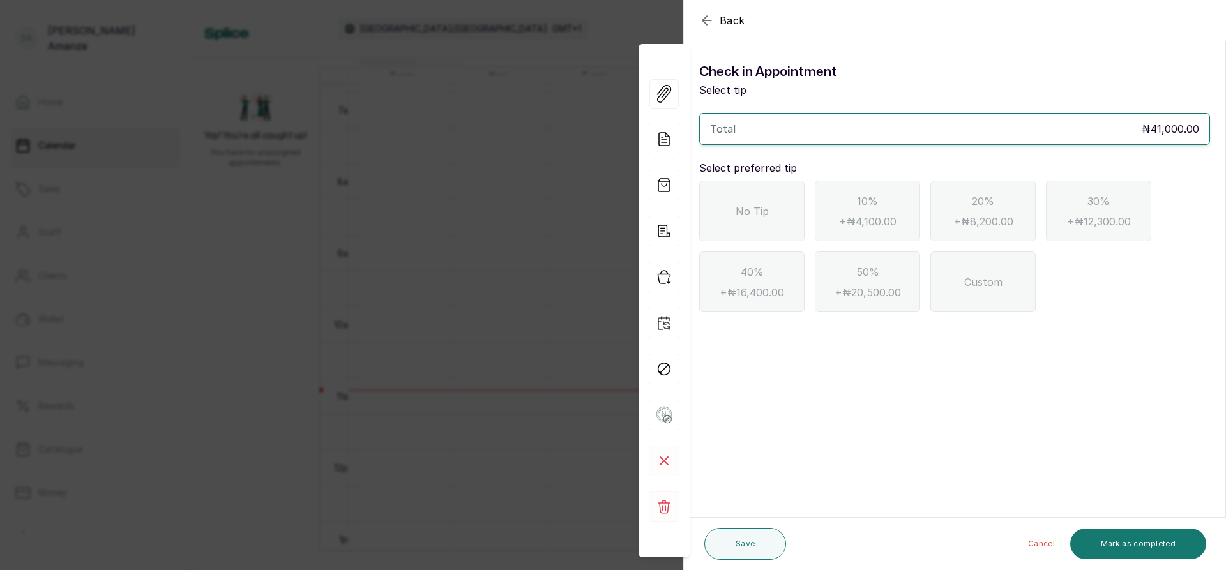
drag, startPoint x: 734, startPoint y: 222, endPoint x: 738, endPoint y: 230, distance: 9.4
click at [738, 230] on div "No Tip" at bounding box center [751, 211] width 105 height 61
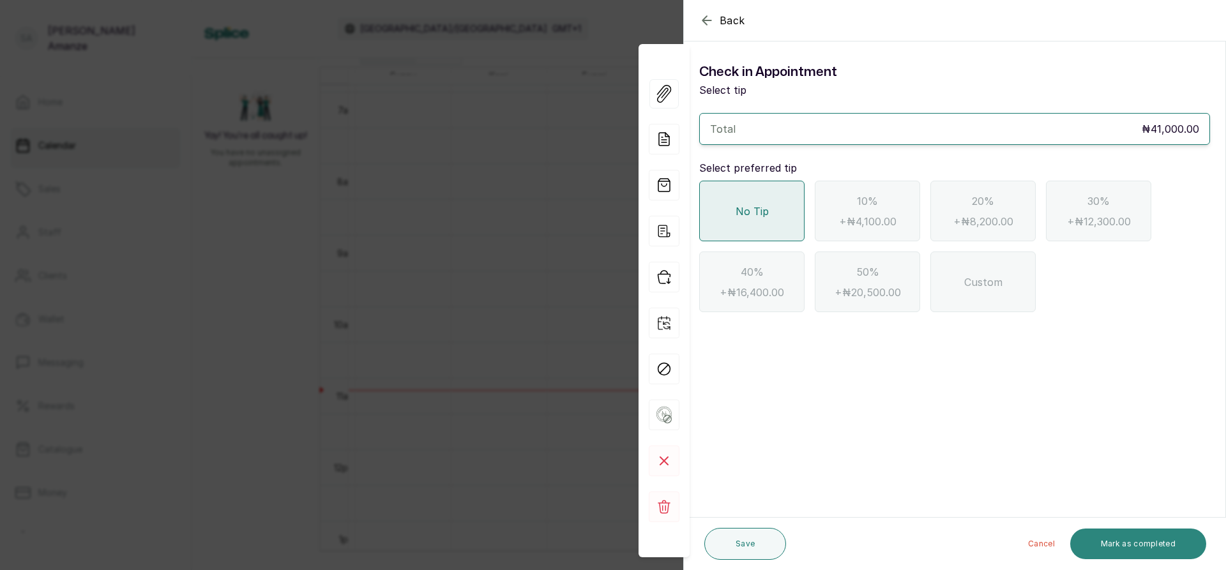
click at [1106, 540] on button "Mark as completed" at bounding box center [1138, 544] width 136 height 31
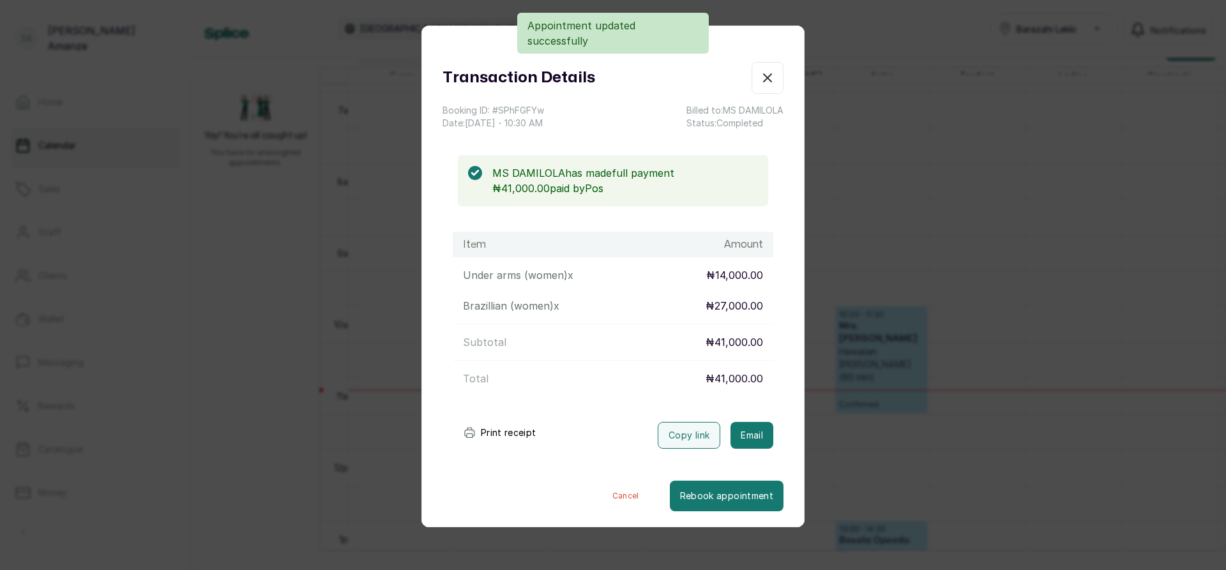
click at [760, 80] on icon "button" at bounding box center [767, 77] width 15 height 15
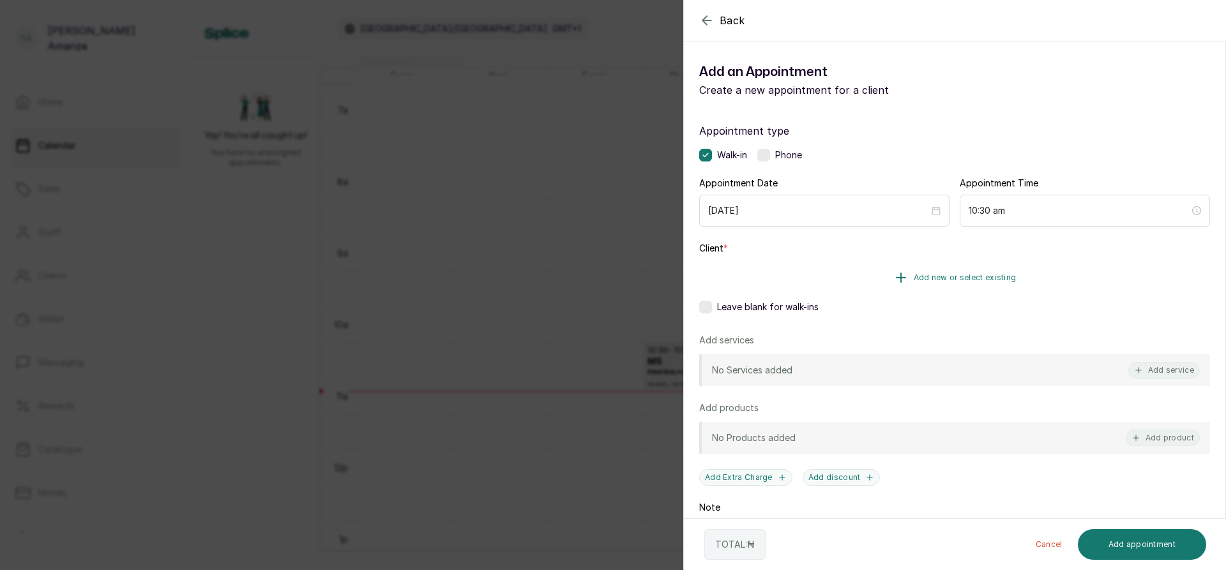
click at [774, 276] on button "Add new or select existing" at bounding box center [954, 278] width 511 height 36
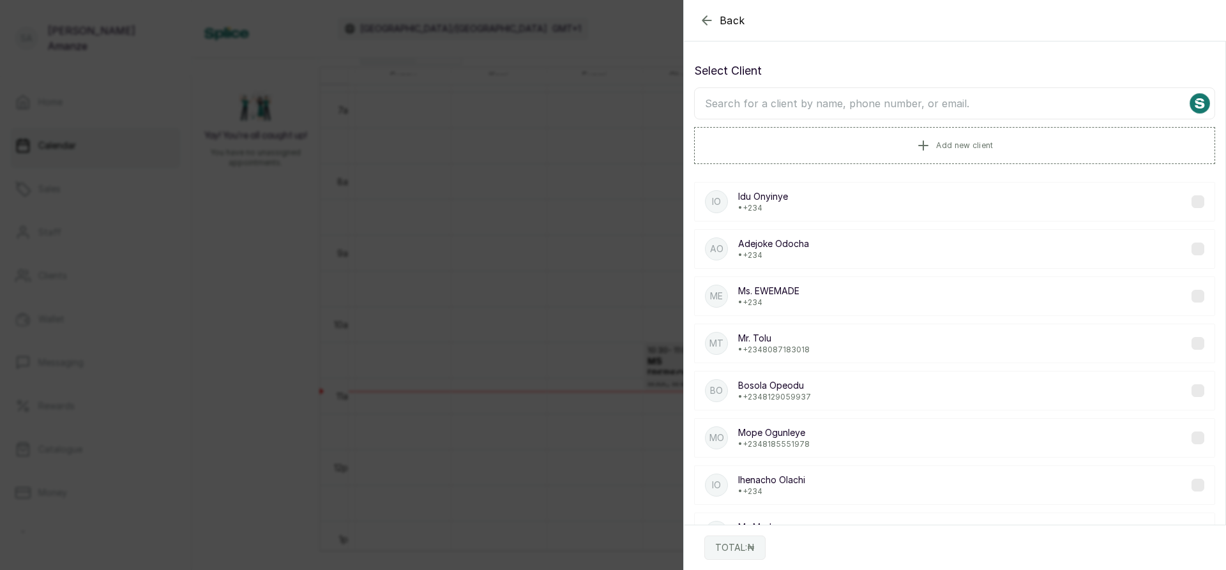
click at [807, 113] on input "text" at bounding box center [954, 103] width 521 height 32
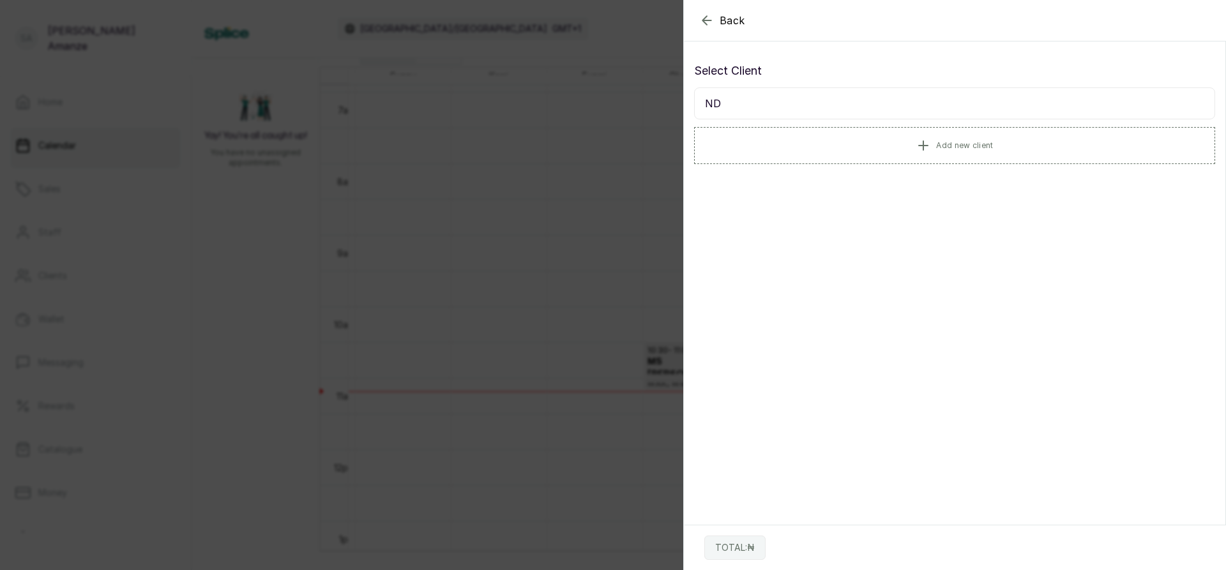
type input "N"
type input "KELE"
click at [754, 305] on p "• [PHONE_NUMBER]" at bounding box center [775, 303] width 75 height 10
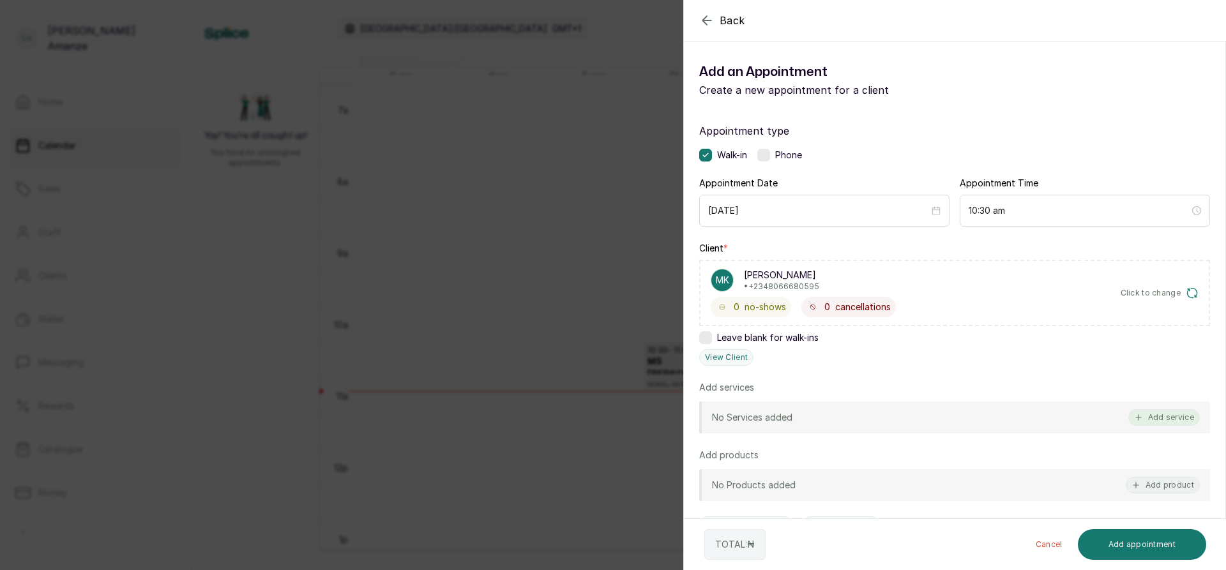
click at [1144, 412] on button "Add service" at bounding box center [1164, 417] width 72 height 17
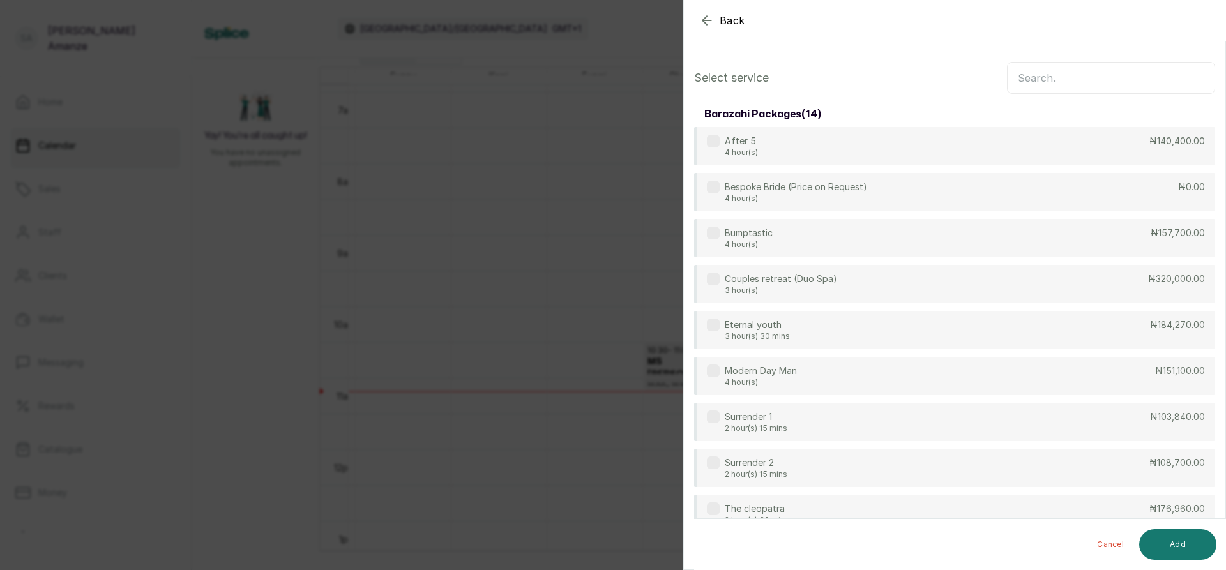
click at [1060, 80] on input "text" at bounding box center [1111, 78] width 208 height 32
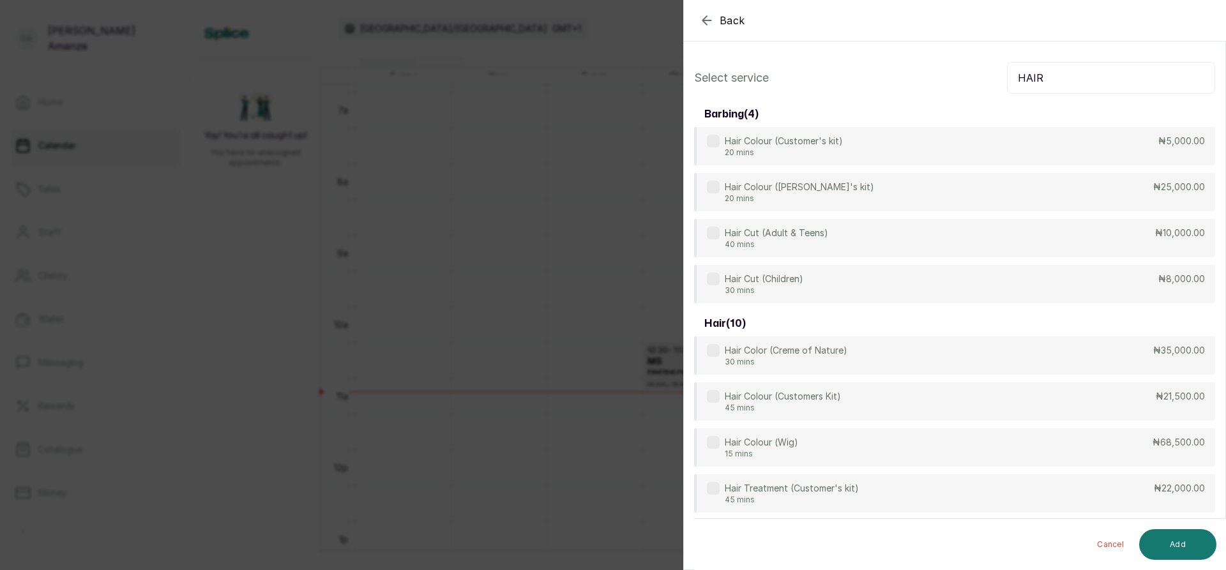
type input "HAIR"
click at [709, 24] on icon "button" at bounding box center [706, 20] width 15 height 15
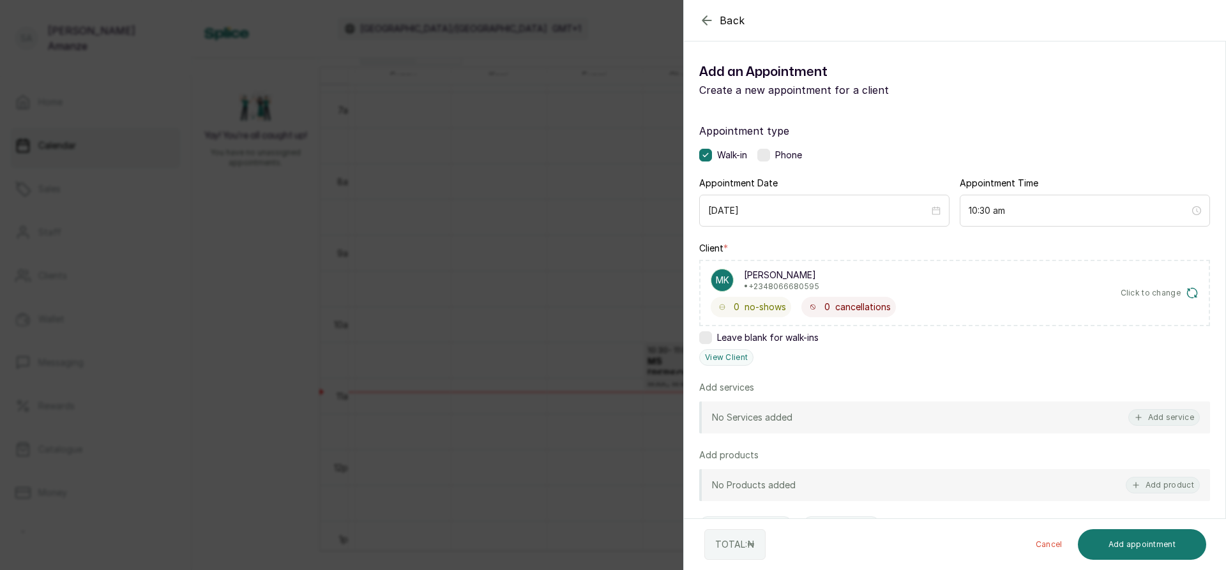
click at [1187, 298] on icon "button" at bounding box center [1192, 293] width 10 height 10
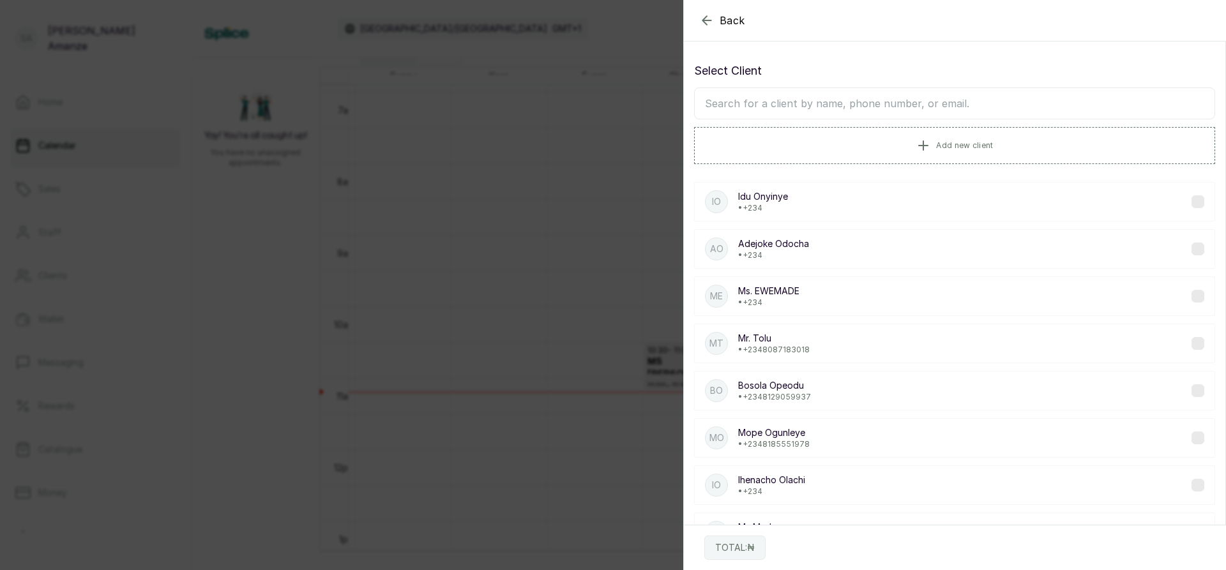
click at [711, 26] on icon "button" at bounding box center [706, 20] width 15 height 15
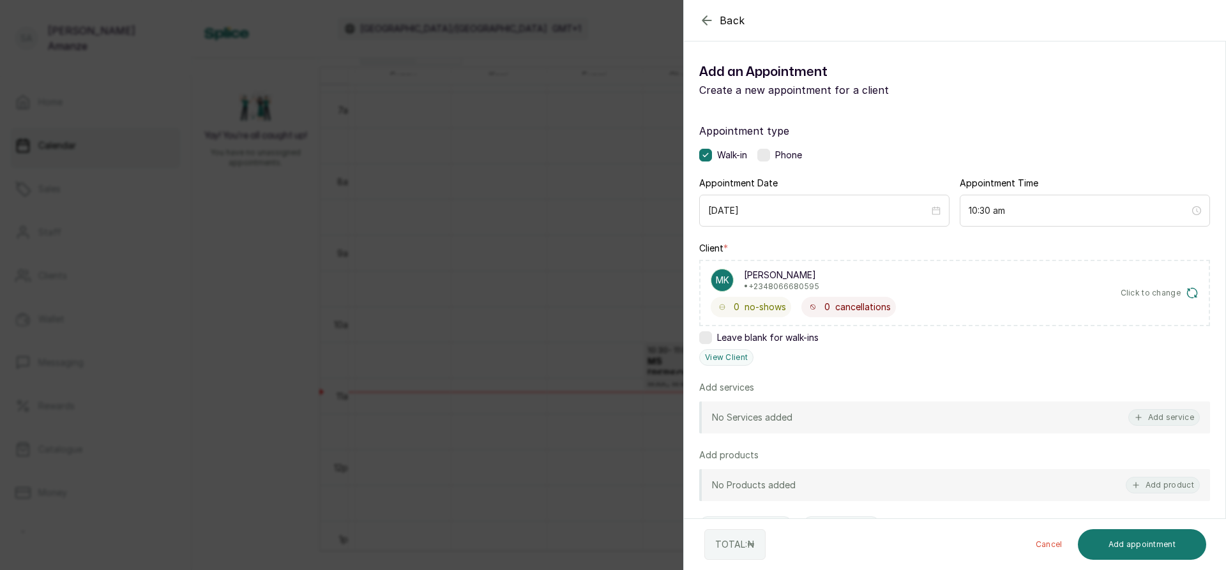
click at [718, 281] on p "MK" at bounding box center [722, 280] width 13 height 13
click at [729, 280] on p "MK" at bounding box center [722, 280] width 13 height 13
click at [720, 278] on p "MK" at bounding box center [722, 280] width 13 height 13
click at [718, 282] on p "MK" at bounding box center [722, 280] width 13 height 13
click at [719, 285] on p "MK" at bounding box center [722, 280] width 13 height 13
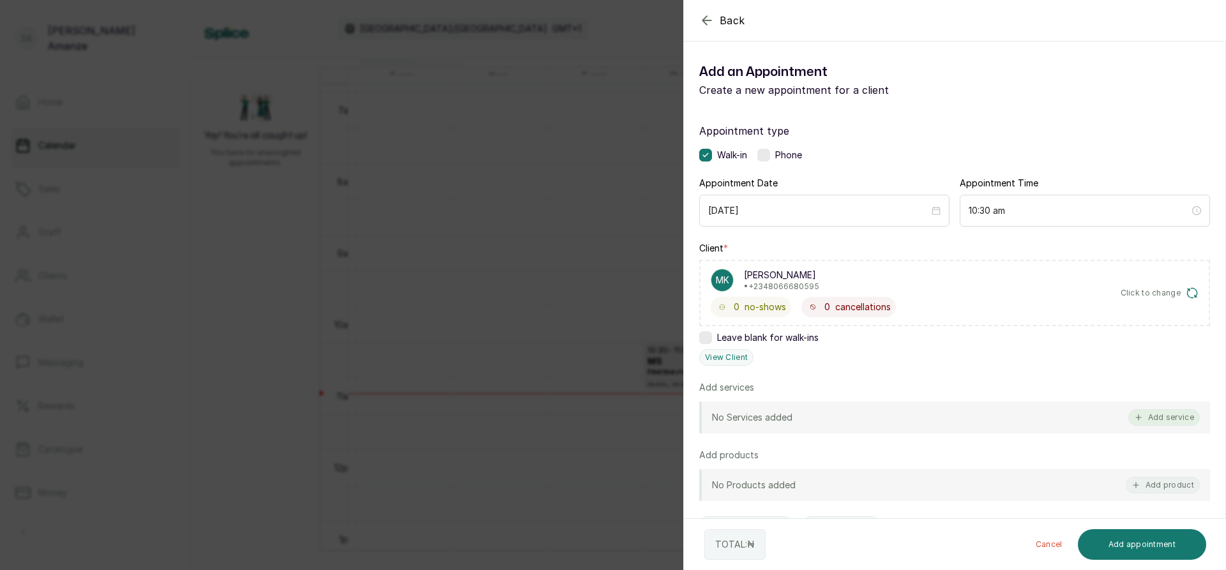
click at [1163, 414] on button "Add service" at bounding box center [1164, 417] width 72 height 17
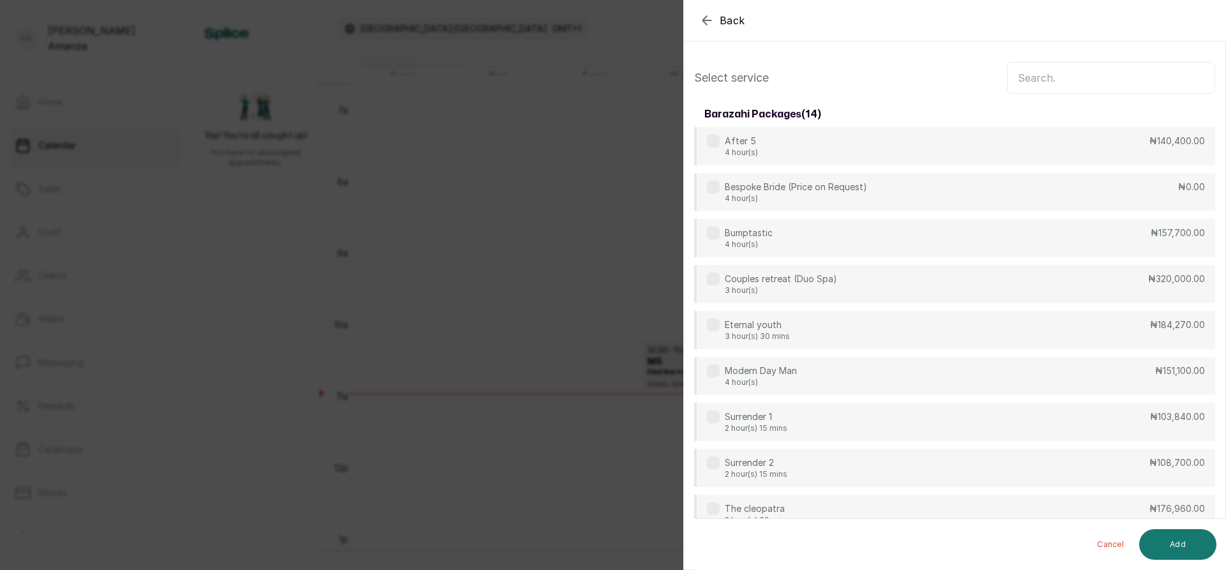
click at [1026, 80] on input "text" at bounding box center [1111, 78] width 208 height 32
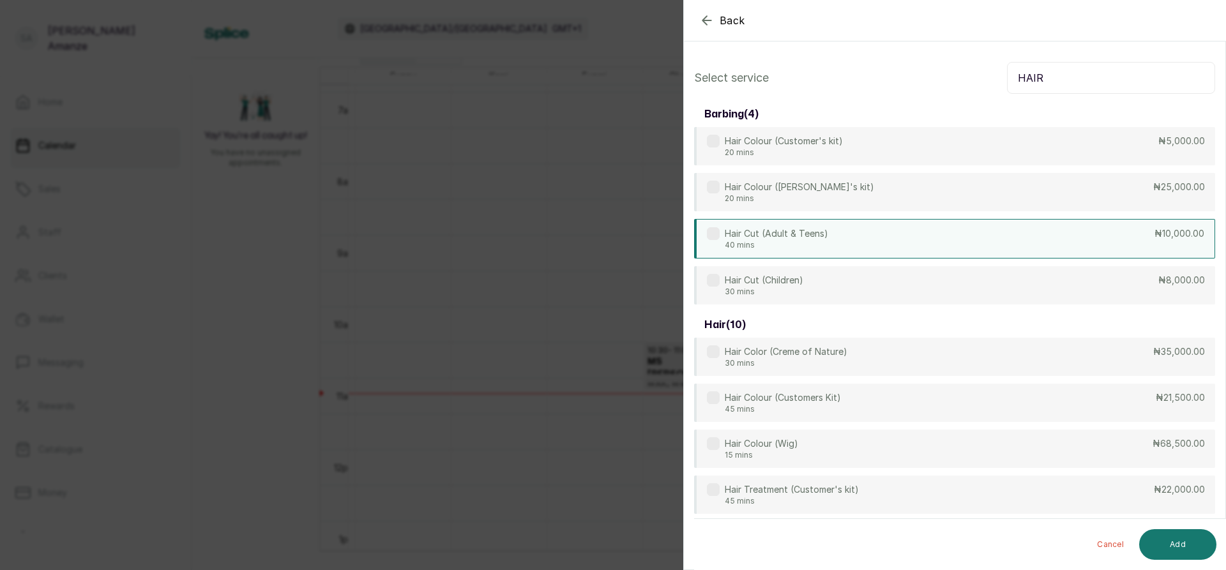
type input "HAIR"
click at [961, 257] on div "Hair Cut (Adult & Teens) 40 mins ₦10,000.00" at bounding box center [954, 238] width 521 height 38
click at [1198, 548] on button "Add" at bounding box center [1177, 544] width 77 height 31
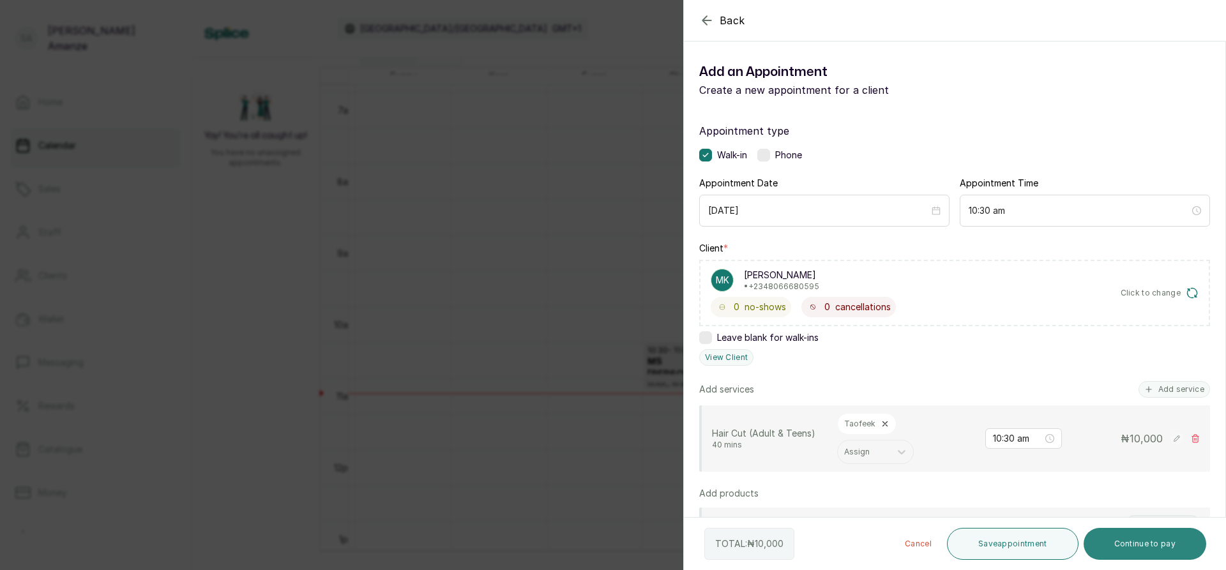
click at [1150, 534] on button "Continue to pay" at bounding box center [1145, 544] width 123 height 32
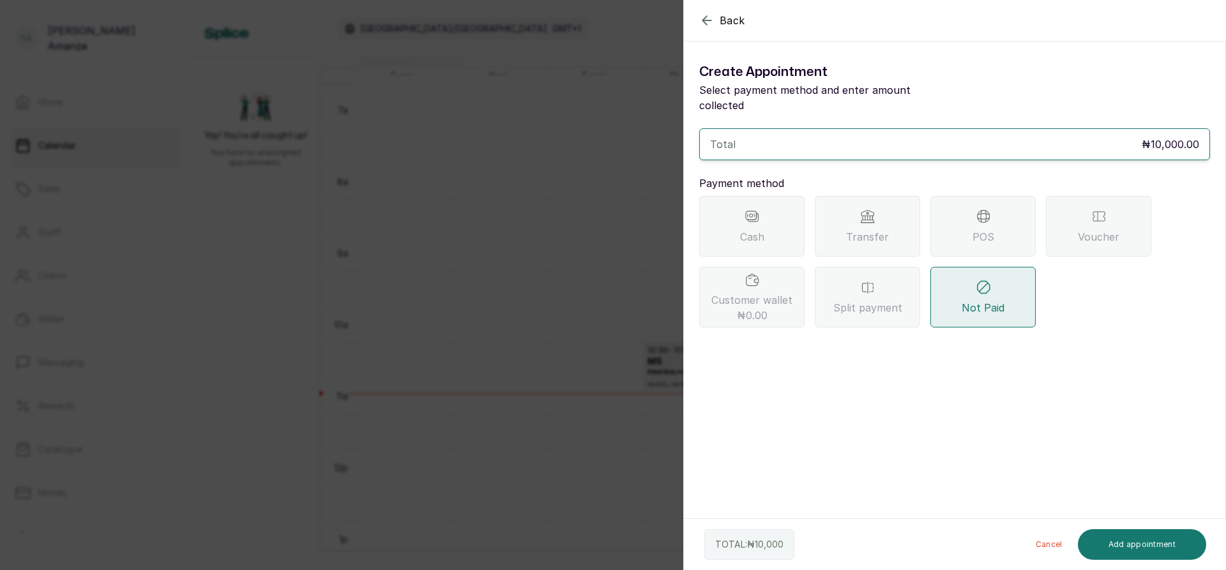
click at [1007, 236] on div "POS" at bounding box center [983, 226] width 105 height 61
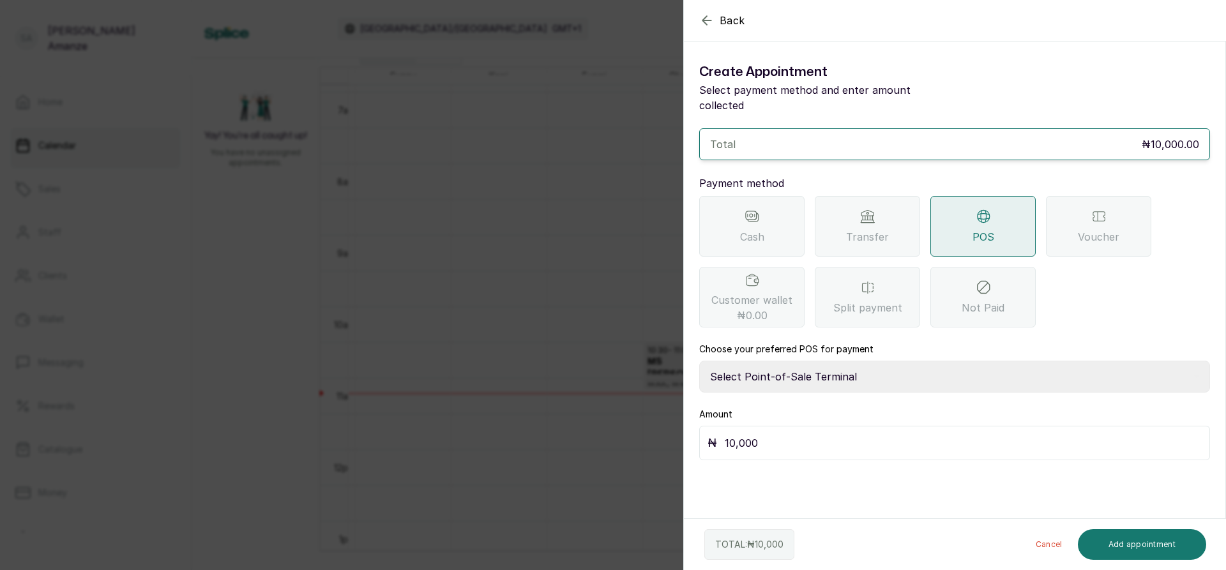
click at [802, 363] on select "Select Point-of-Sale Terminal [GEOGRAPHIC_DATA] POS Paystack-Titan Access POS A…" at bounding box center [954, 377] width 511 height 32
select select "4d1b21be-96f6-4525-8484-90dd038af117"
click at [699, 361] on select "Select Point-of-Sale Terminal [GEOGRAPHIC_DATA] POS Paystack-Titan Access POS A…" at bounding box center [954, 377] width 511 height 32
click at [1166, 545] on button "Add appointment" at bounding box center [1142, 544] width 129 height 31
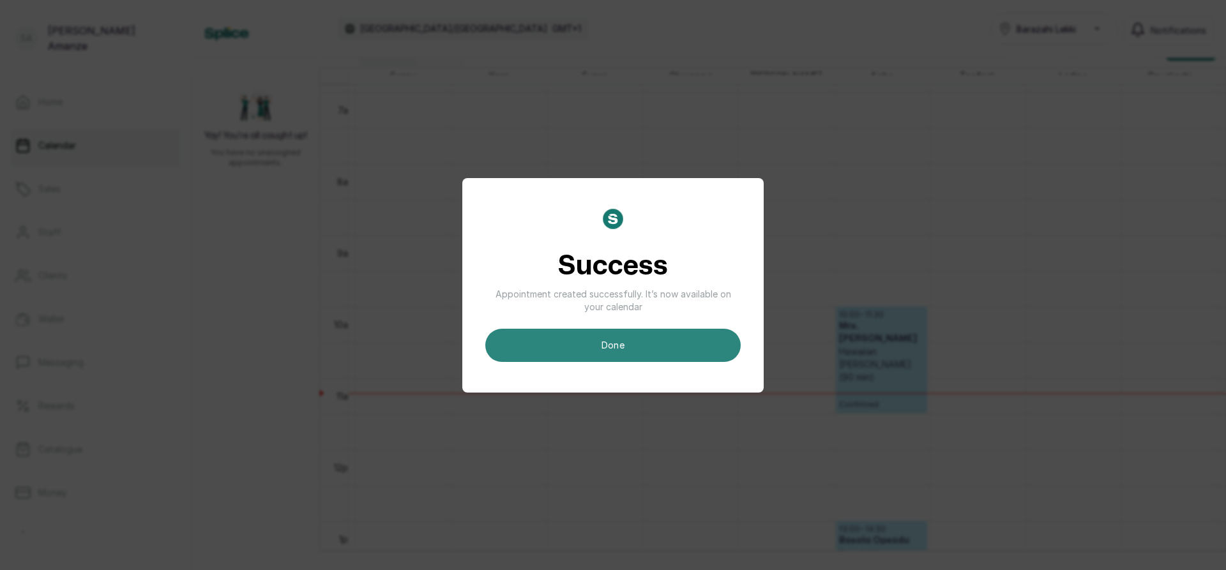
click at [699, 348] on button "done" at bounding box center [612, 345] width 255 height 33
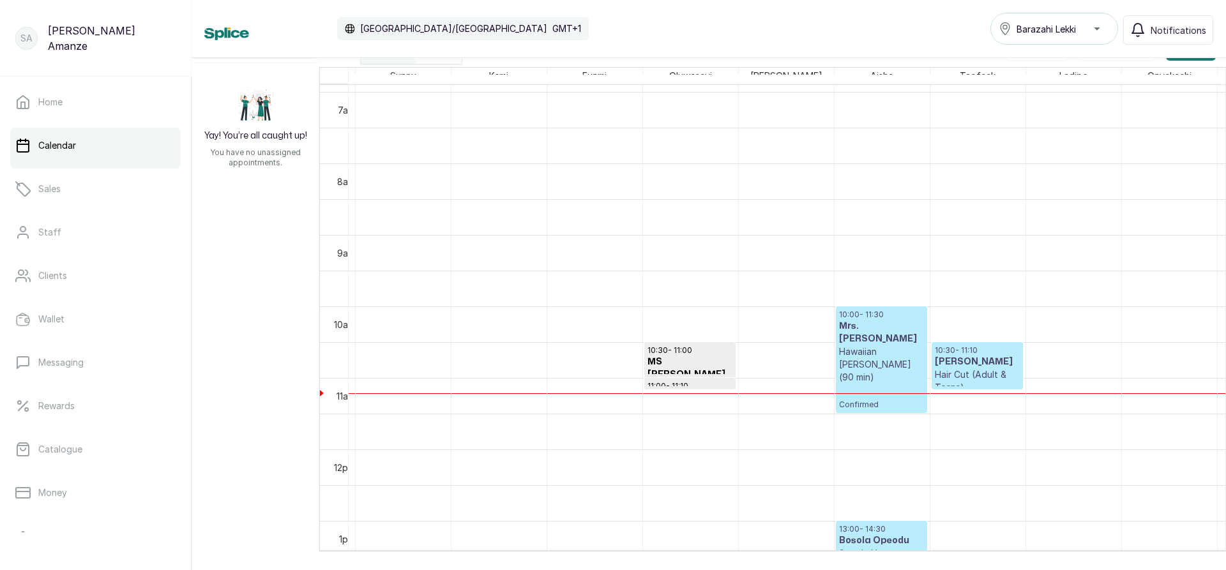
click at [938, 375] on p "Hair Cut (Adult & Teens)" at bounding box center [977, 382] width 85 height 26
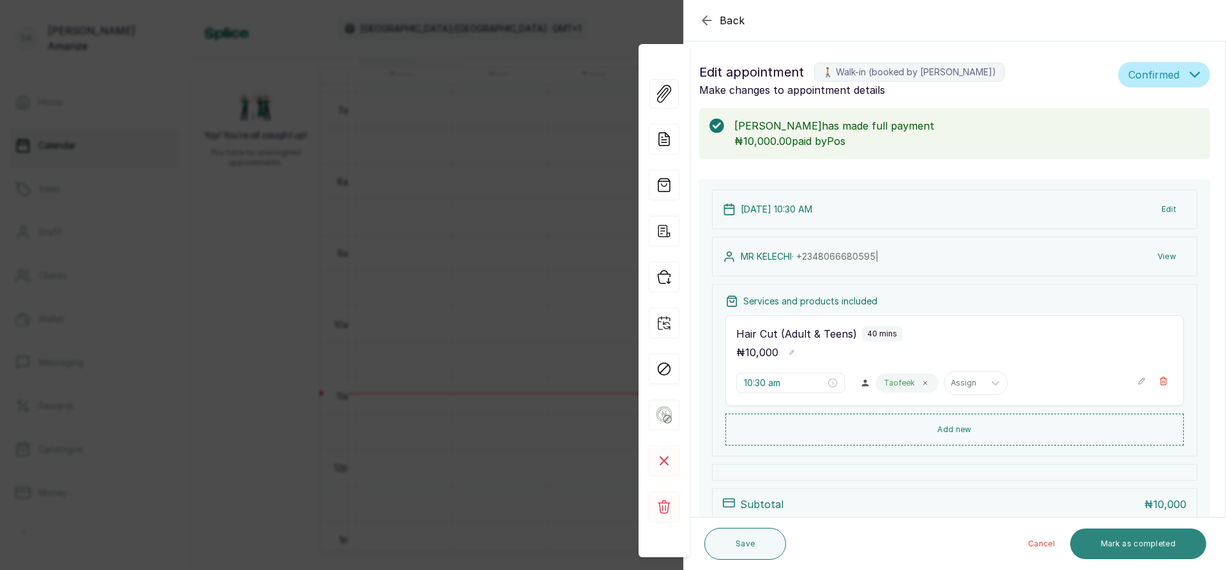
click at [1095, 544] on button "Mark as completed" at bounding box center [1138, 544] width 136 height 31
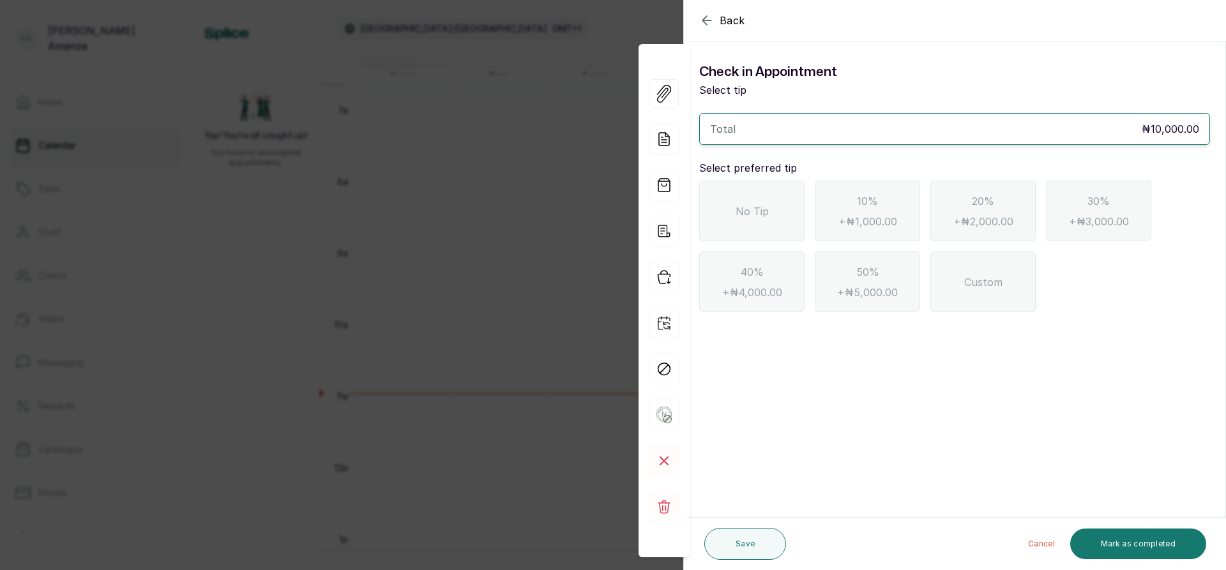
click at [796, 216] on div "No Tip" at bounding box center [751, 211] width 105 height 61
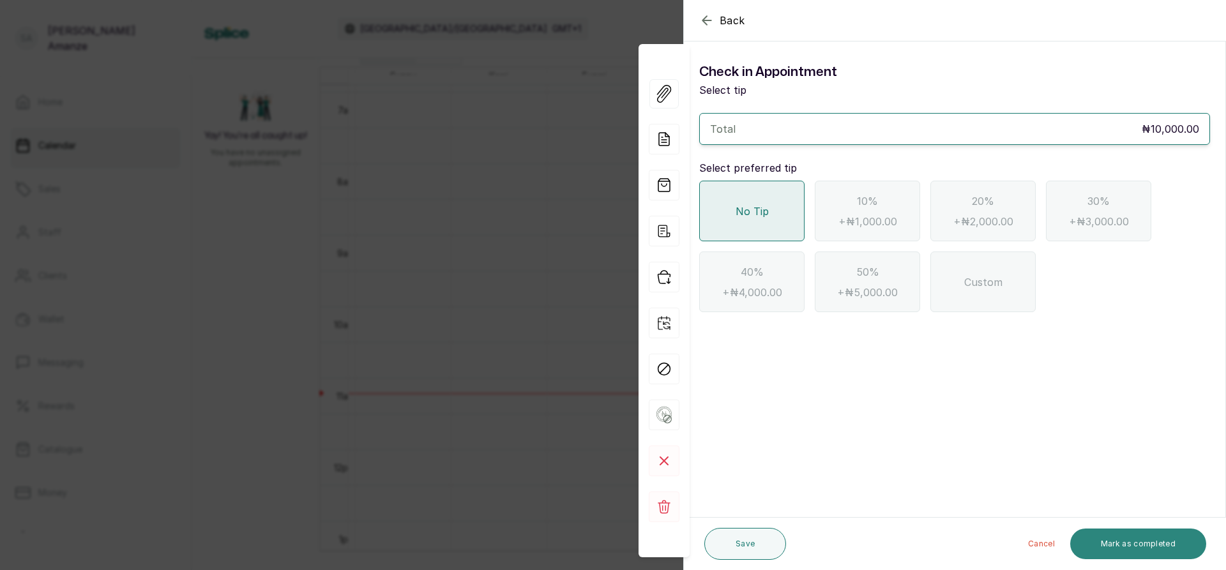
click at [1134, 542] on button "Mark as completed" at bounding box center [1138, 544] width 136 height 31
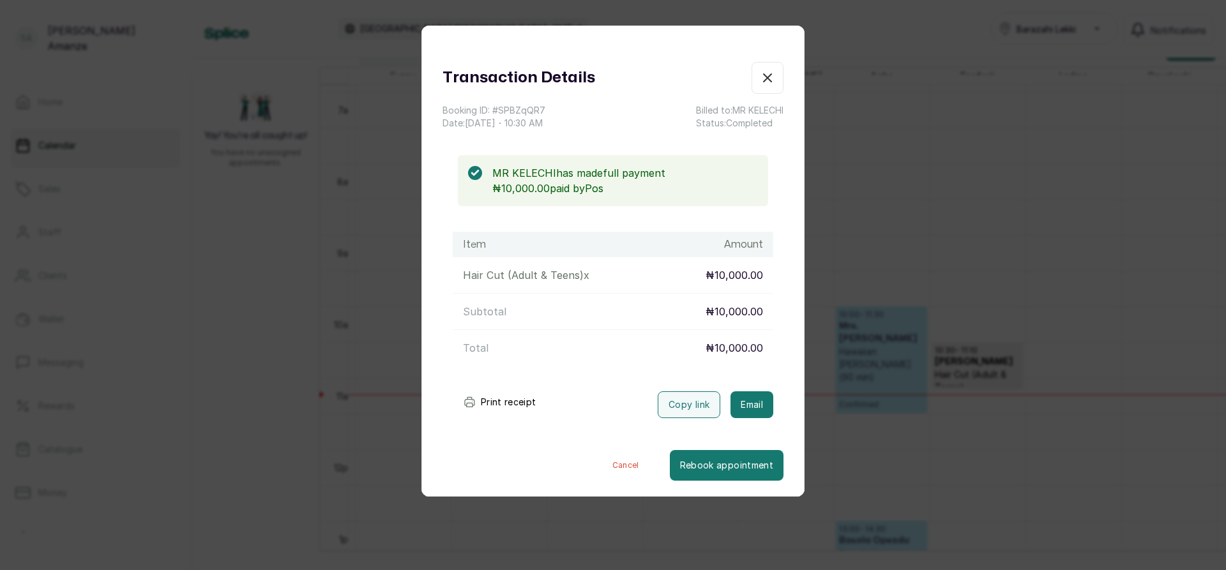
click at [756, 68] on button "Show no-show/cancelled" at bounding box center [768, 78] width 32 height 32
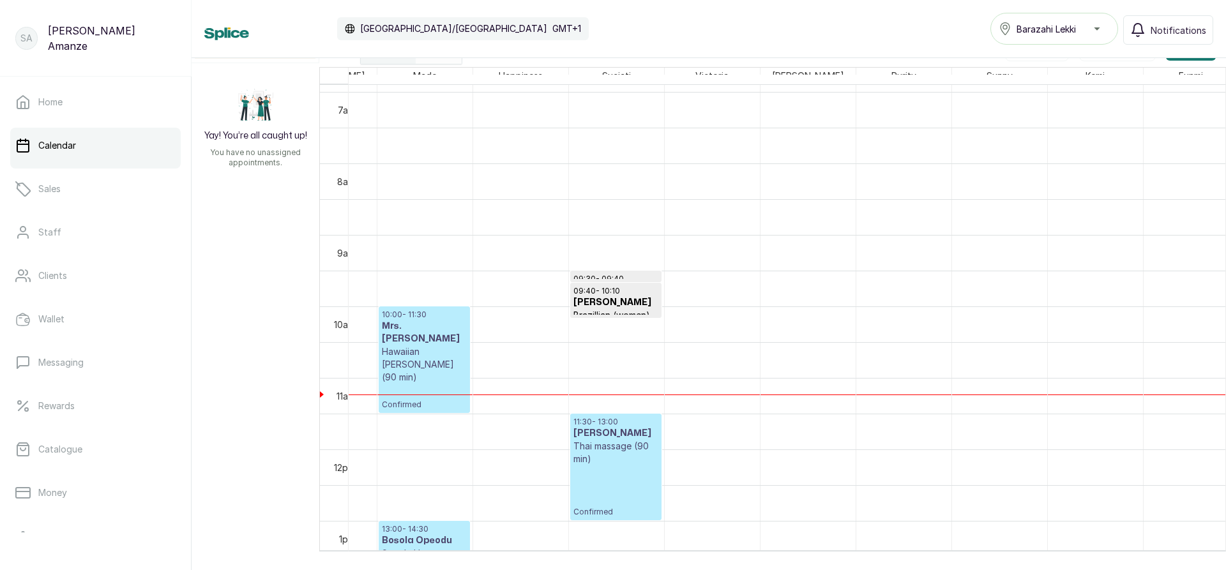
scroll to position [0, 320]
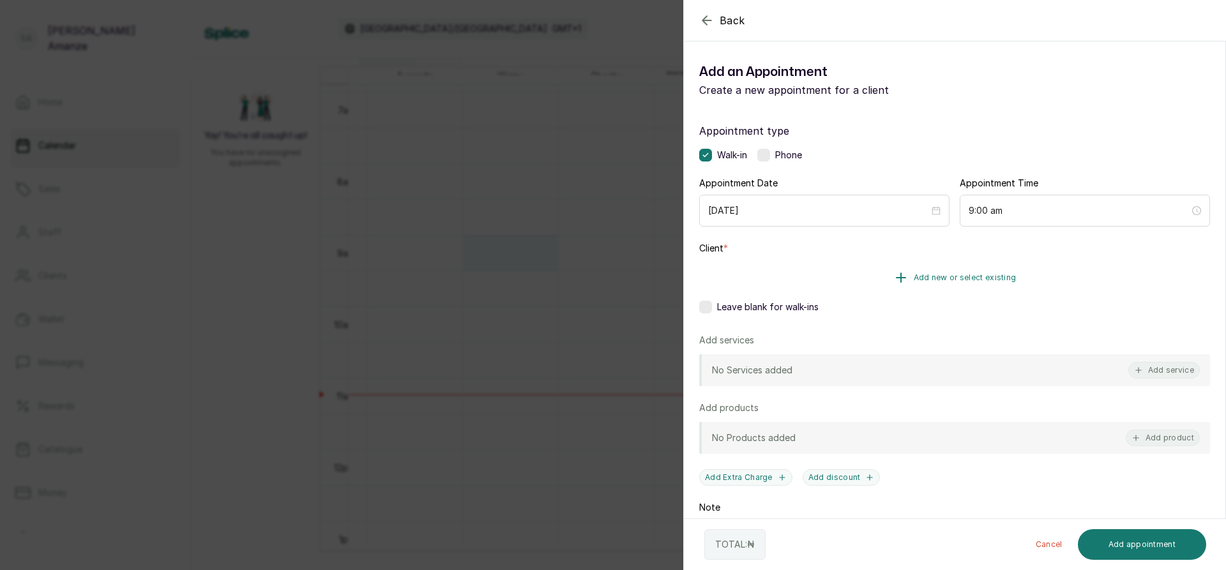
click at [904, 284] on icon "button" at bounding box center [900, 277] width 15 height 15
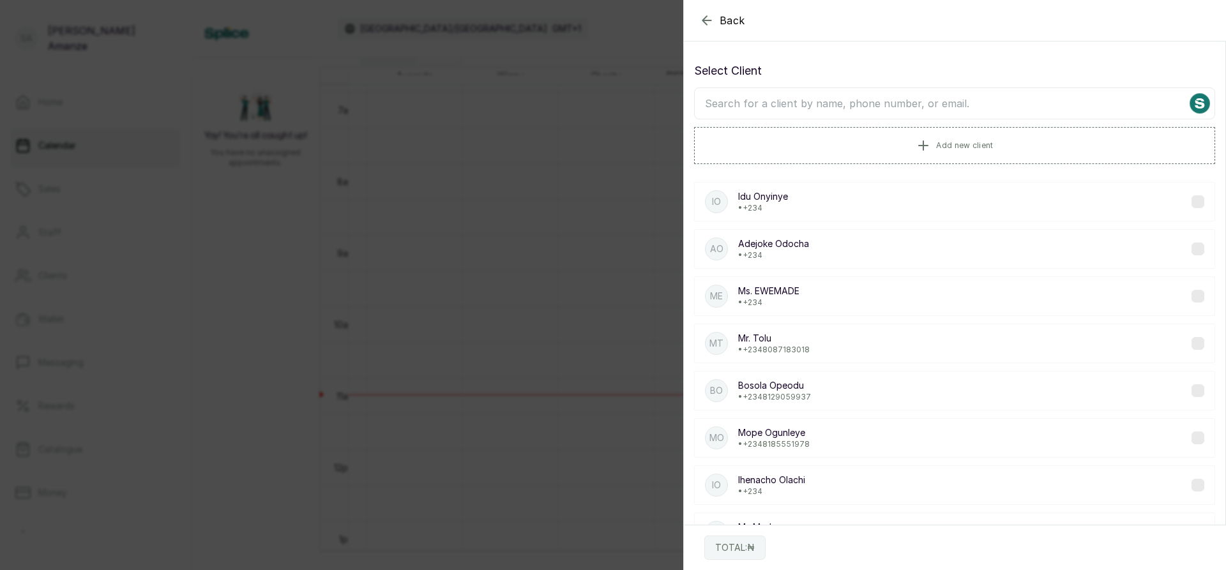
click at [810, 108] on input "text" at bounding box center [954, 103] width 521 height 32
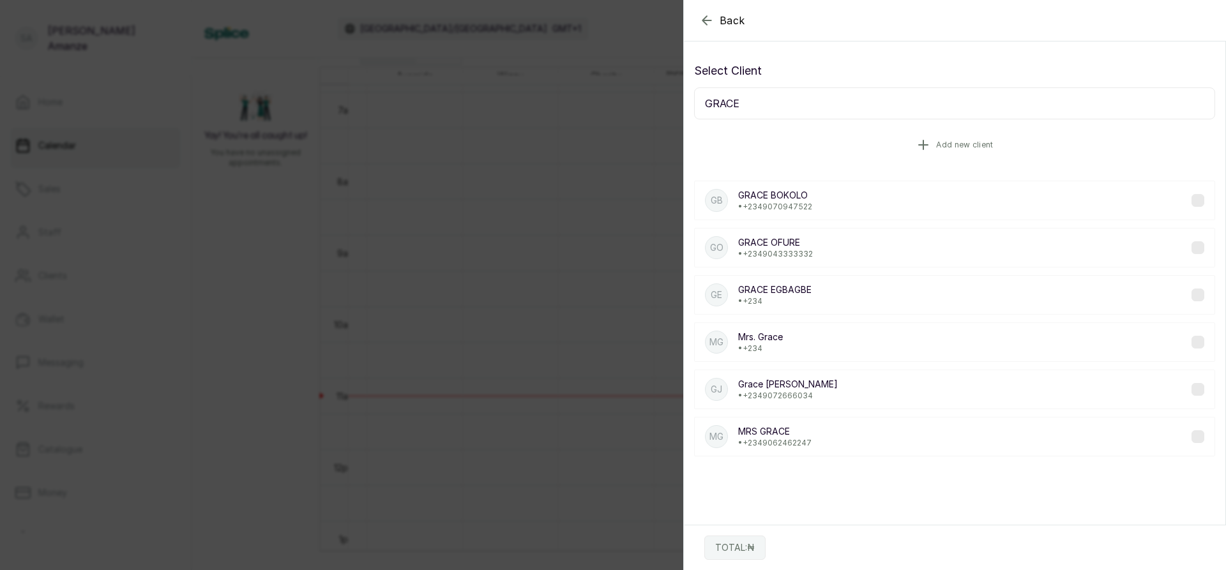
type input "GRACE"
click at [916, 139] on icon "button" at bounding box center [923, 144] width 15 height 15
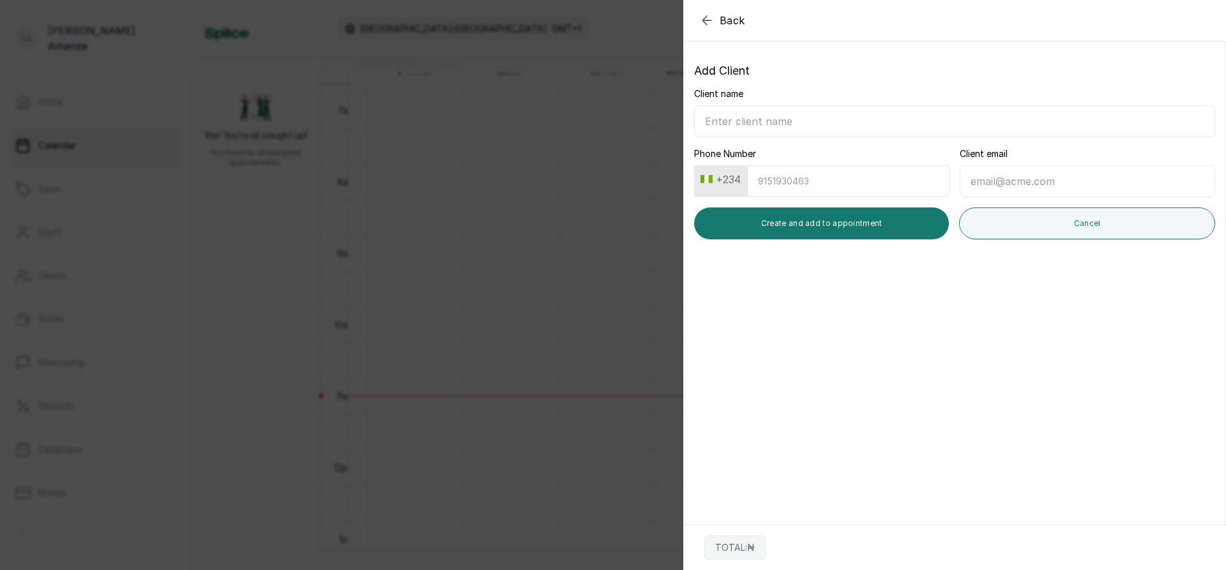
click at [803, 126] on input "Client name" at bounding box center [954, 121] width 521 height 32
type input "g"
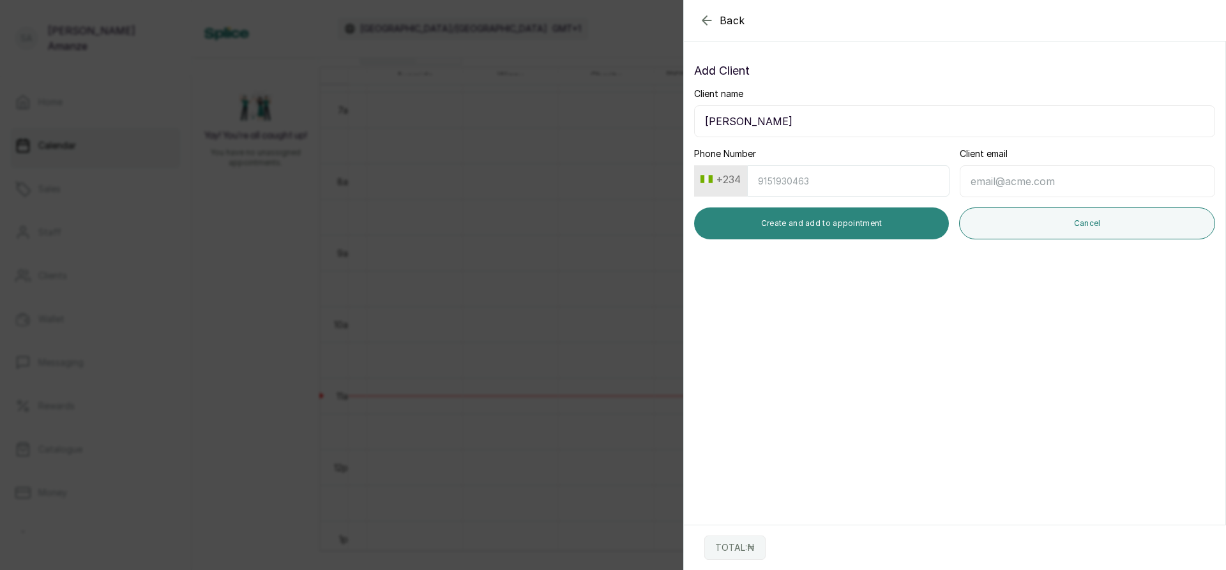
type input "[PERSON_NAME]"
click at [821, 220] on button "Create and add to appointment" at bounding box center [821, 224] width 255 height 32
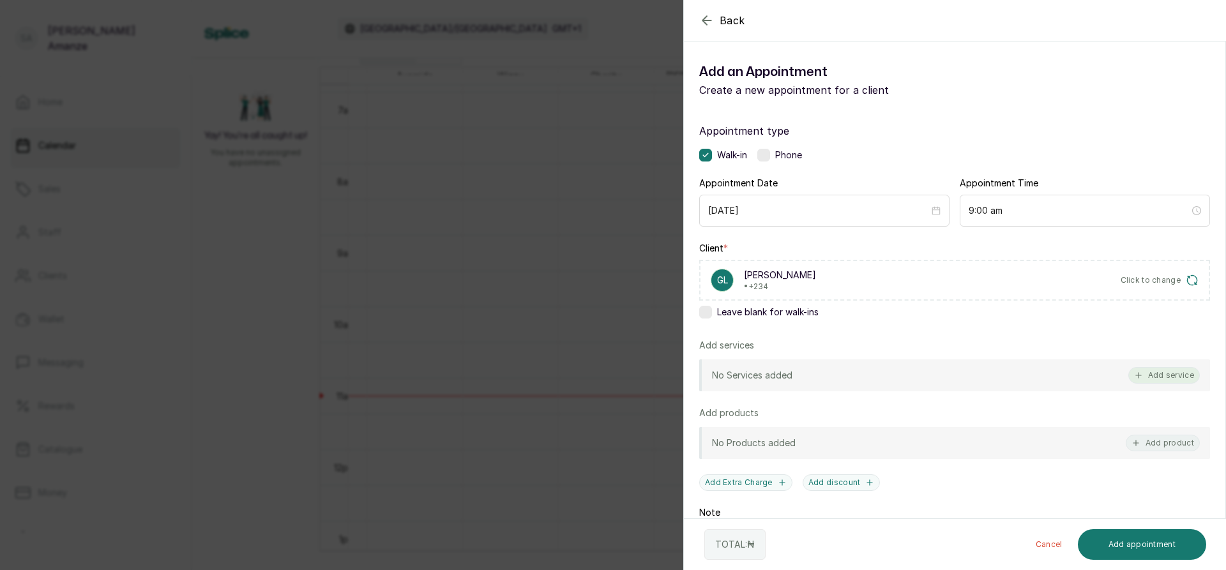
click at [1169, 372] on button "Add service" at bounding box center [1164, 375] width 72 height 17
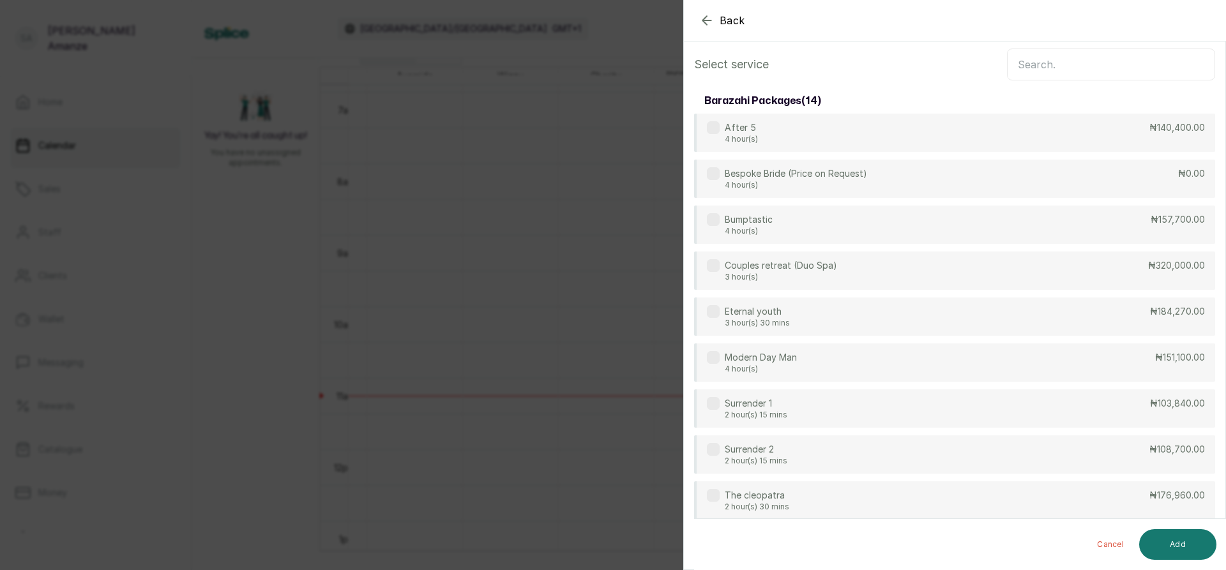
scroll to position [0, 0]
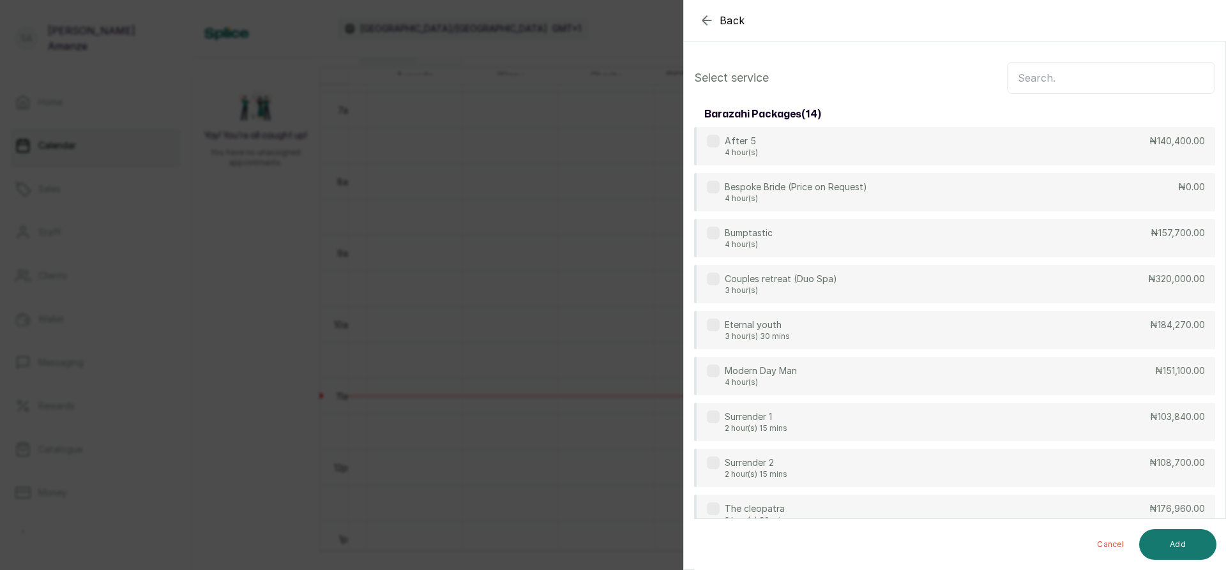
click at [1052, 82] on input "text" at bounding box center [1111, 78] width 208 height 32
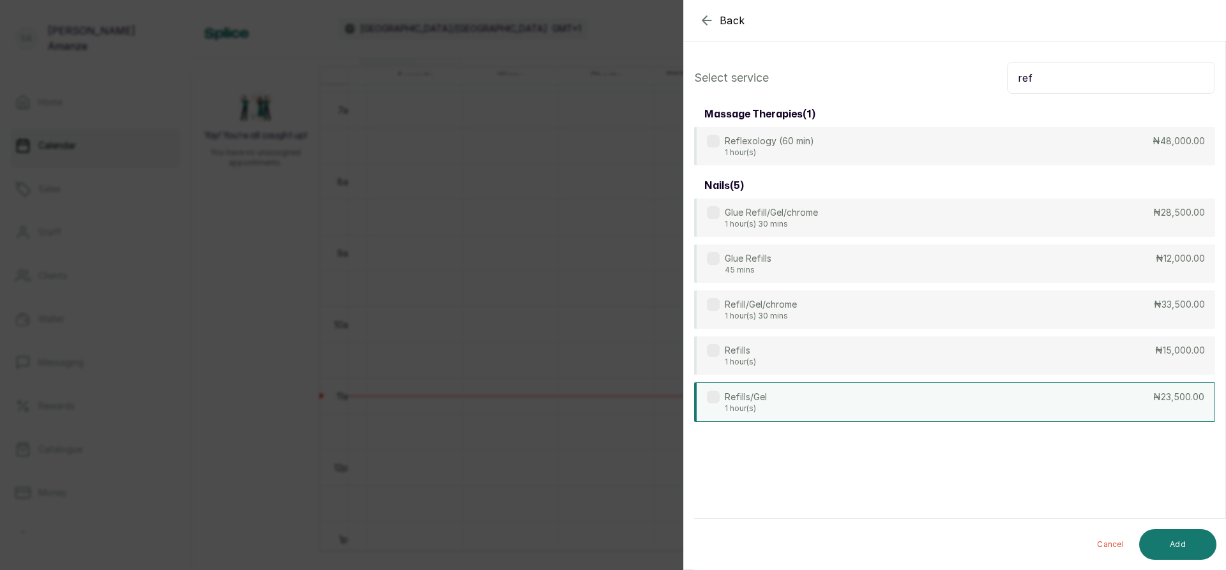
type input "ref"
click at [1160, 406] on div "Refills/Gel 1 hour(s) ₦23,500.00" at bounding box center [954, 403] width 521 height 40
click at [1199, 552] on button "Add" at bounding box center [1177, 544] width 77 height 31
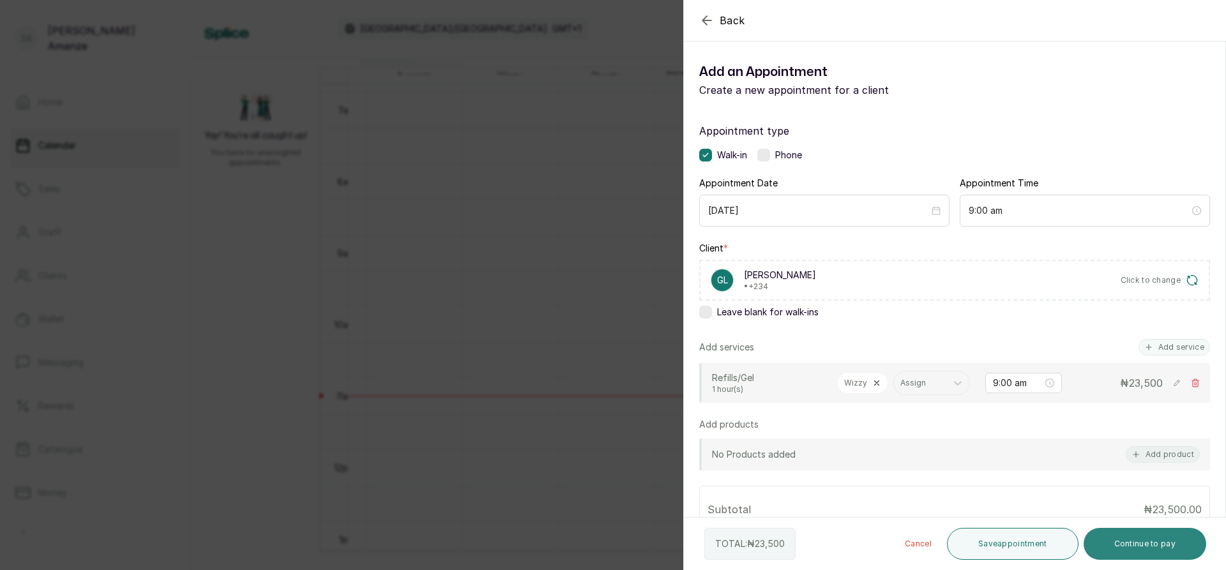
click at [1125, 535] on button "Continue to pay" at bounding box center [1145, 544] width 123 height 32
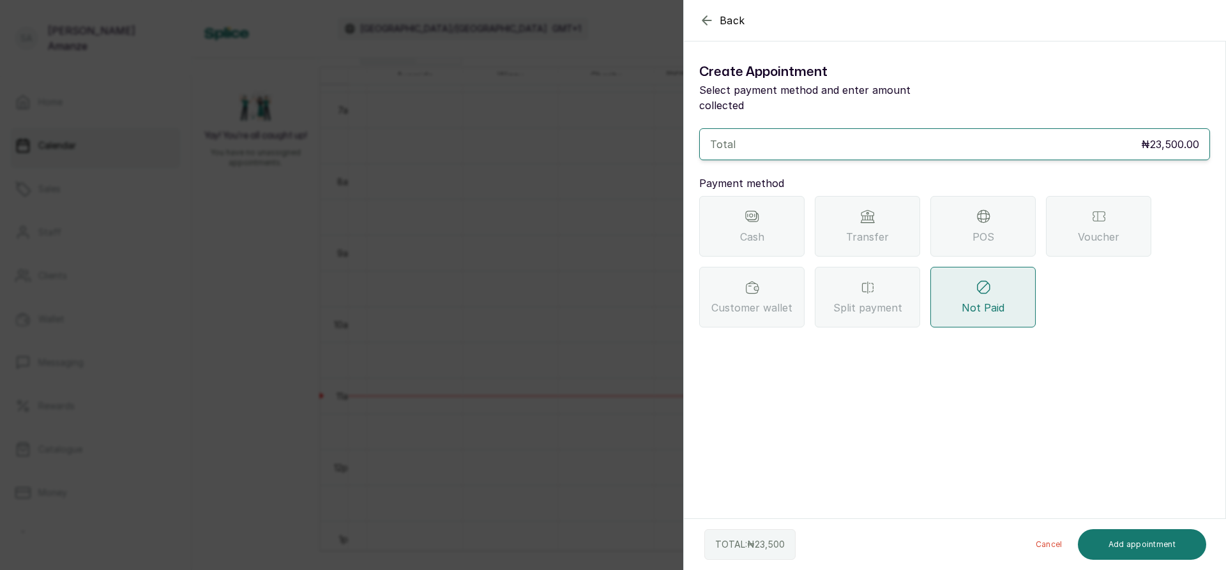
click at [881, 229] on span "Transfer" at bounding box center [867, 236] width 43 height 15
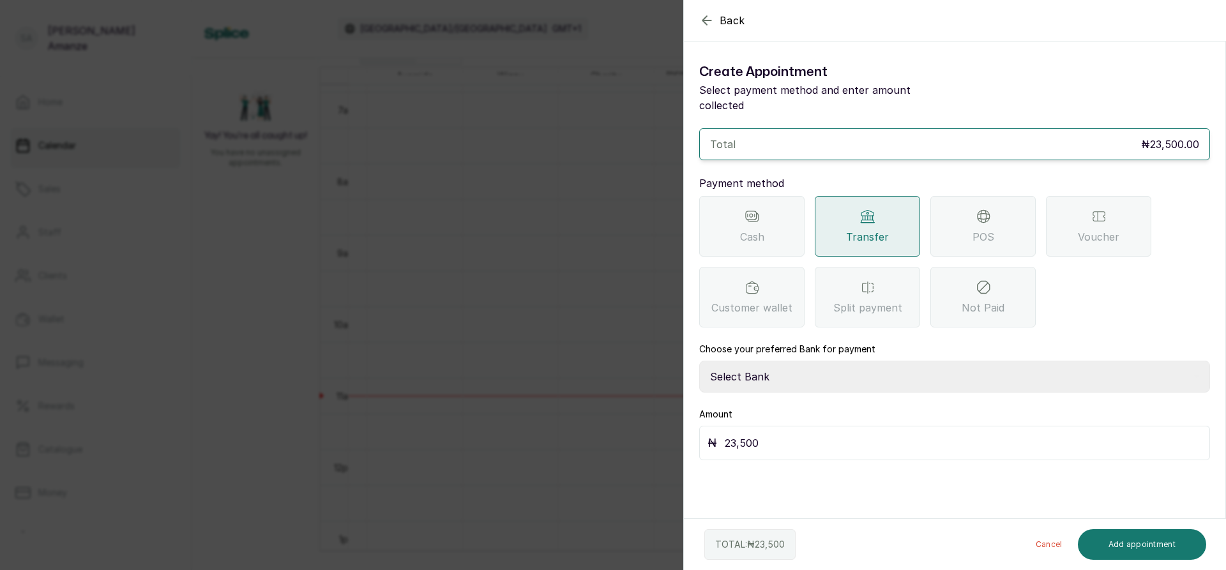
click at [824, 361] on select "Select Bank BARAZAHI LIMITED Access Bank TRACTION/TR BARAZAHI Paystack-Titan Ba…" at bounding box center [954, 377] width 511 height 32
select select "3da602f6-cb5f-407a-81f6-dc86d0307638"
click at [699, 361] on select "Select Bank BARAZAHI LIMITED Access Bank TRACTION/TR BARAZAHI Paystack-Titan Ba…" at bounding box center [954, 377] width 511 height 32
drag, startPoint x: 1113, startPoint y: 542, endPoint x: 1106, endPoint y: 530, distance: 13.7
click at [1113, 541] on button "Add appointment" at bounding box center [1142, 544] width 129 height 31
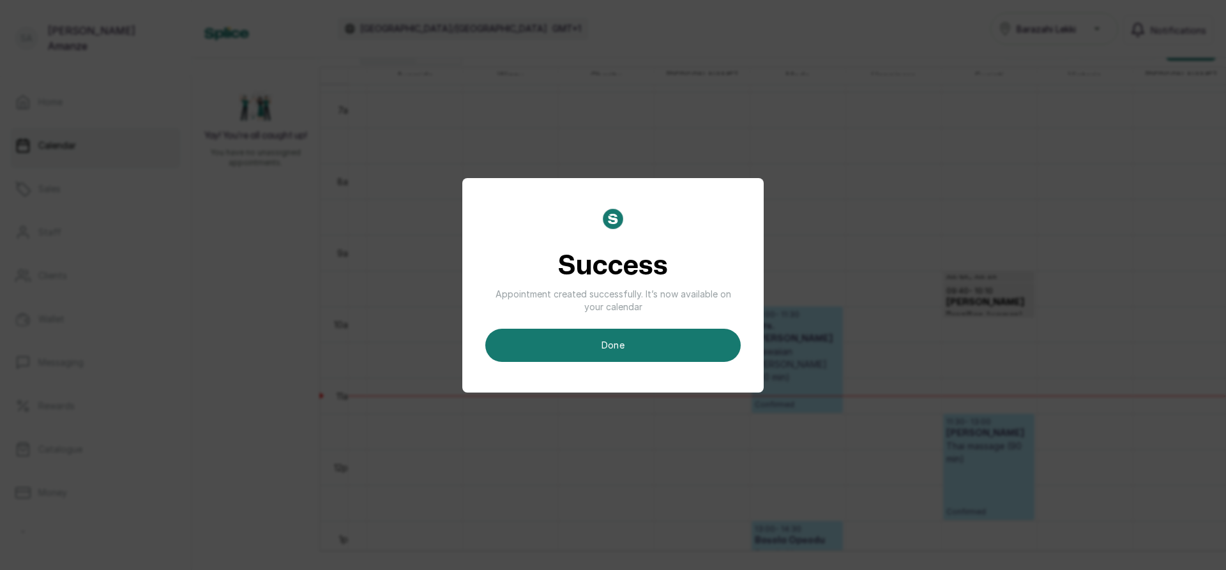
click at [721, 345] on button "done" at bounding box center [612, 345] width 255 height 33
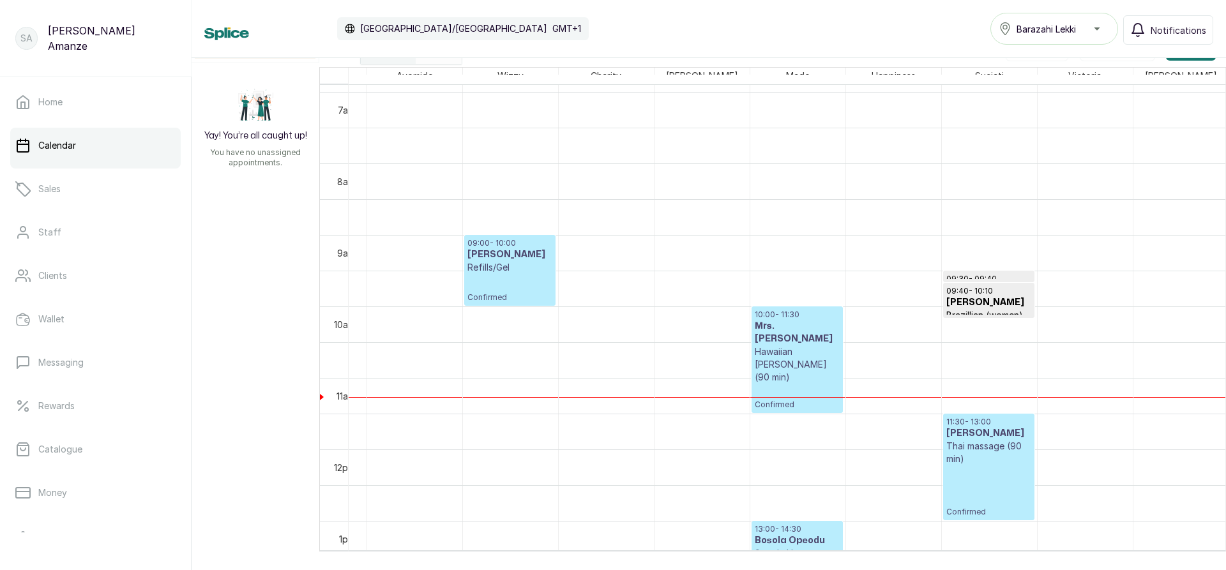
click at [514, 278] on p "Confirmed" at bounding box center [509, 288] width 85 height 29
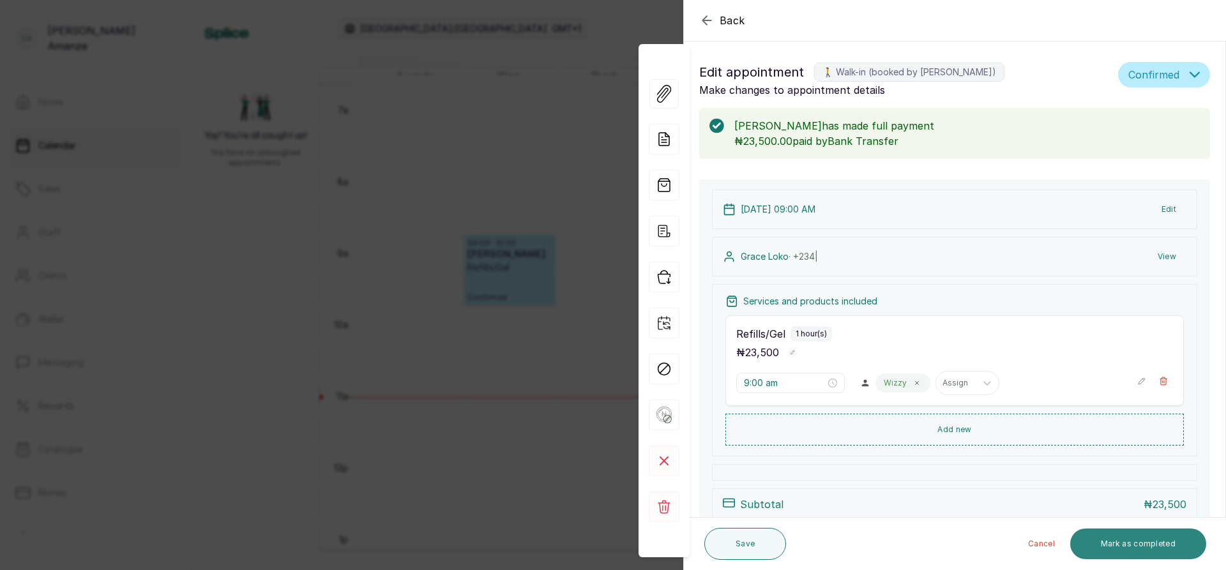
click at [1113, 538] on button "Mark as completed" at bounding box center [1138, 544] width 136 height 31
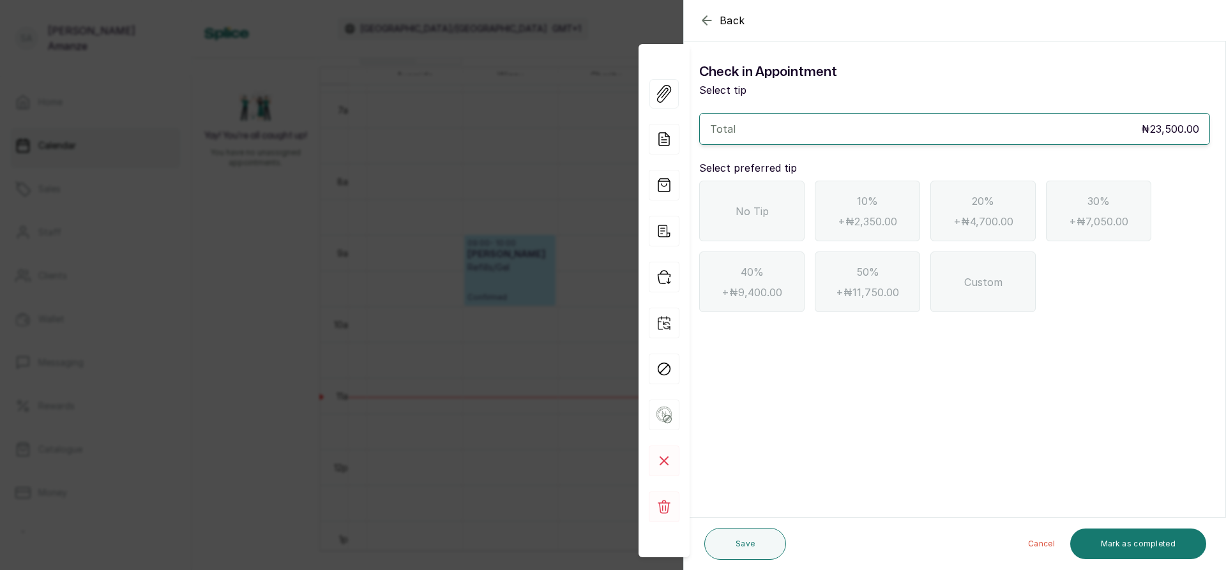
click at [747, 220] on div "No Tip" at bounding box center [751, 211] width 105 height 61
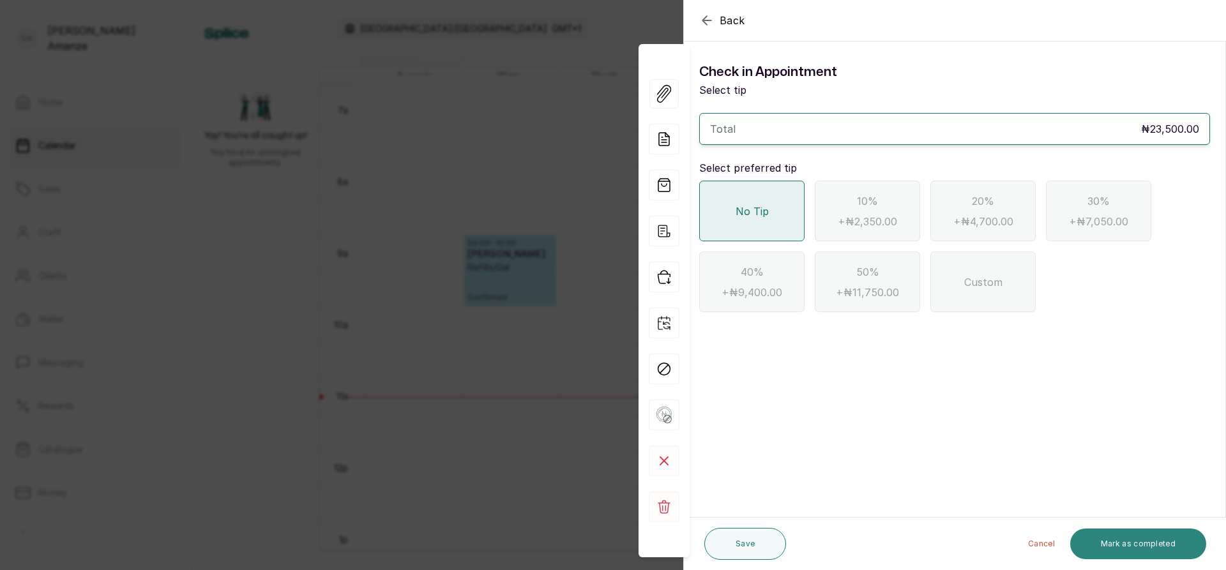
click at [1107, 536] on button "Mark as completed" at bounding box center [1138, 544] width 136 height 31
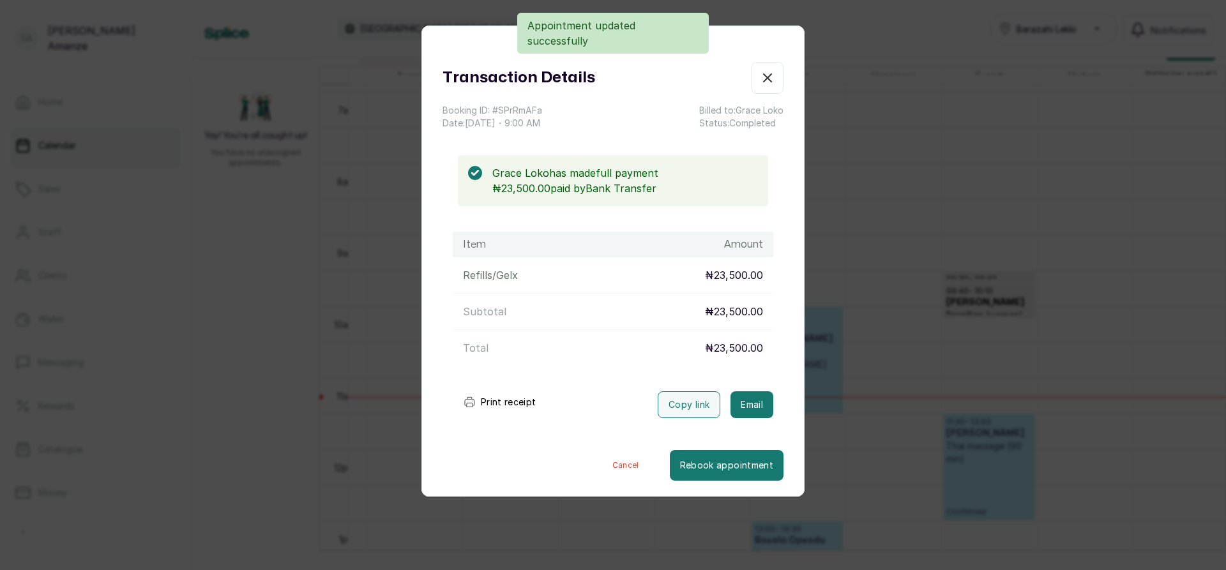
click at [760, 79] on icon "button" at bounding box center [767, 77] width 15 height 15
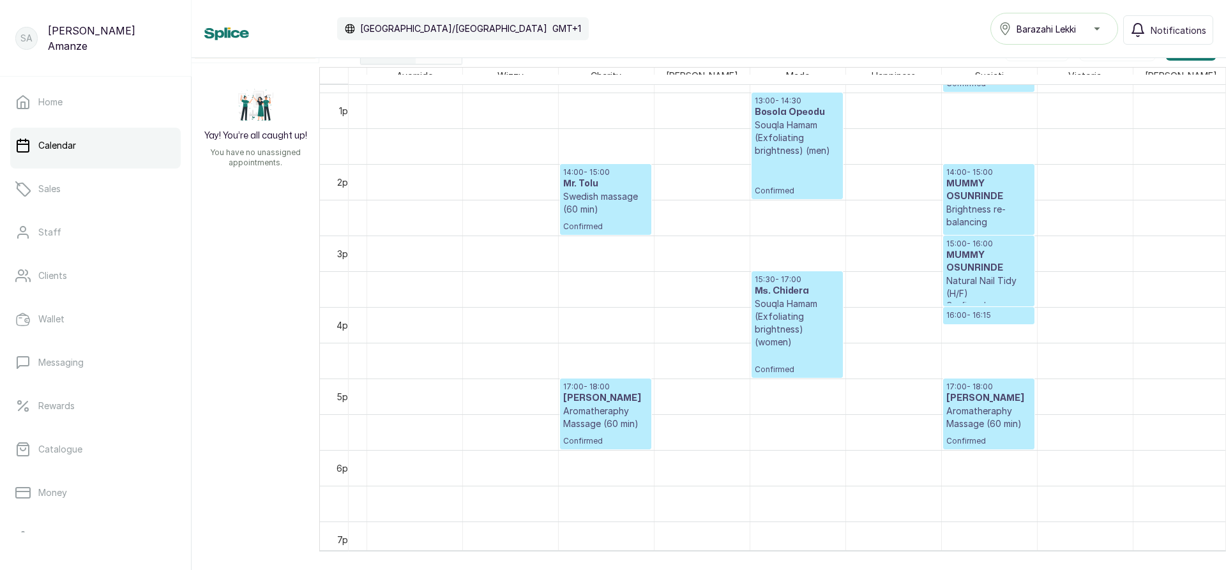
scroll to position [941, 0]
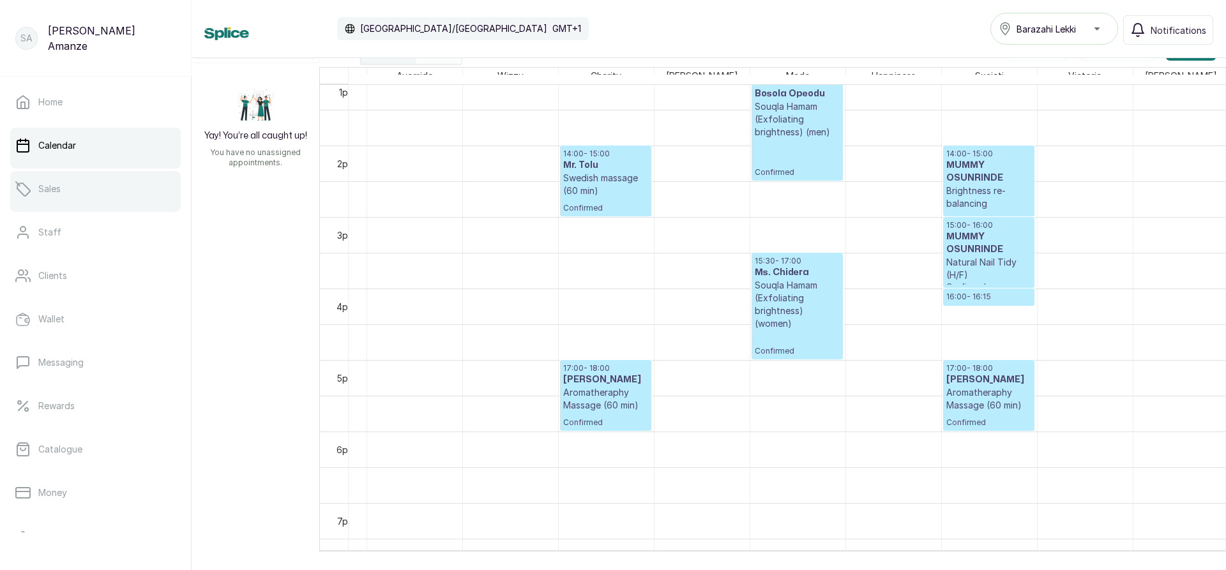
click at [61, 201] on link "Sales" at bounding box center [95, 189] width 171 height 36
